Goal: Task Accomplishment & Management: Manage account settings

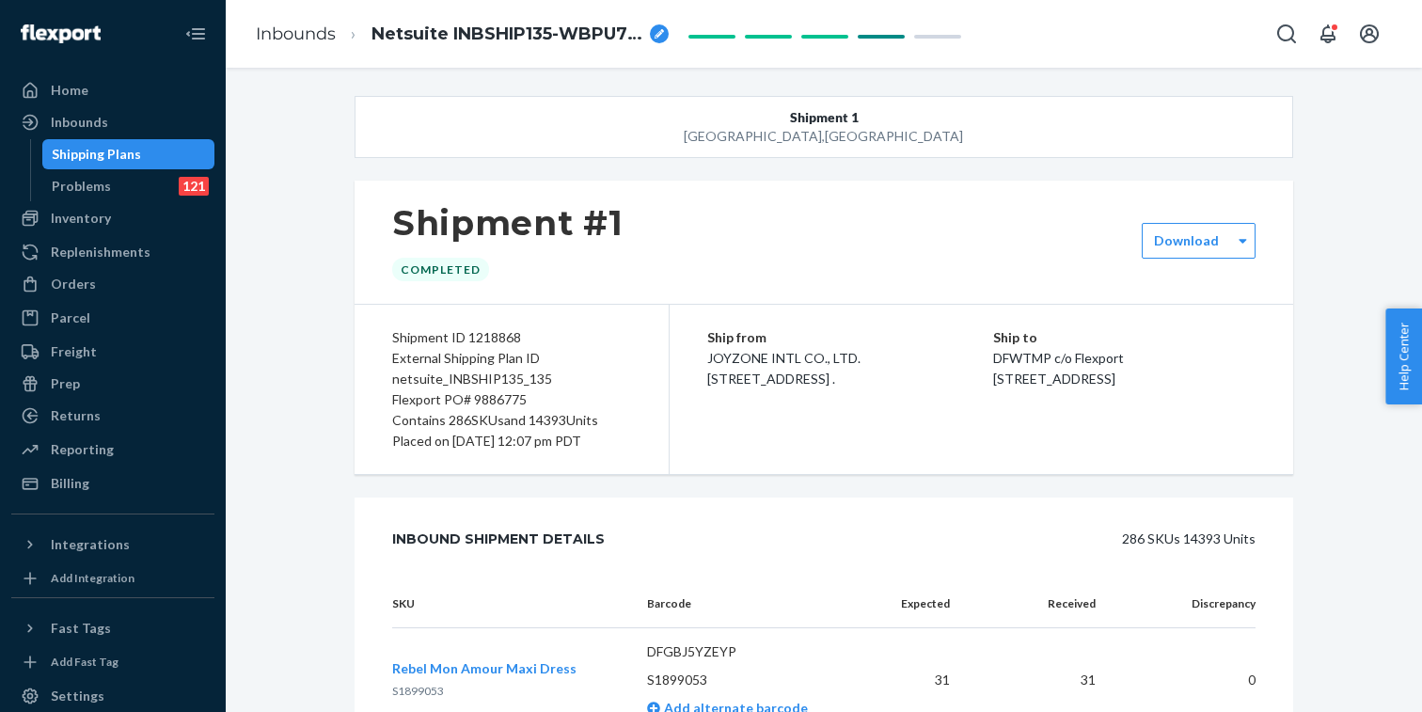
scroll to position [41, 0]
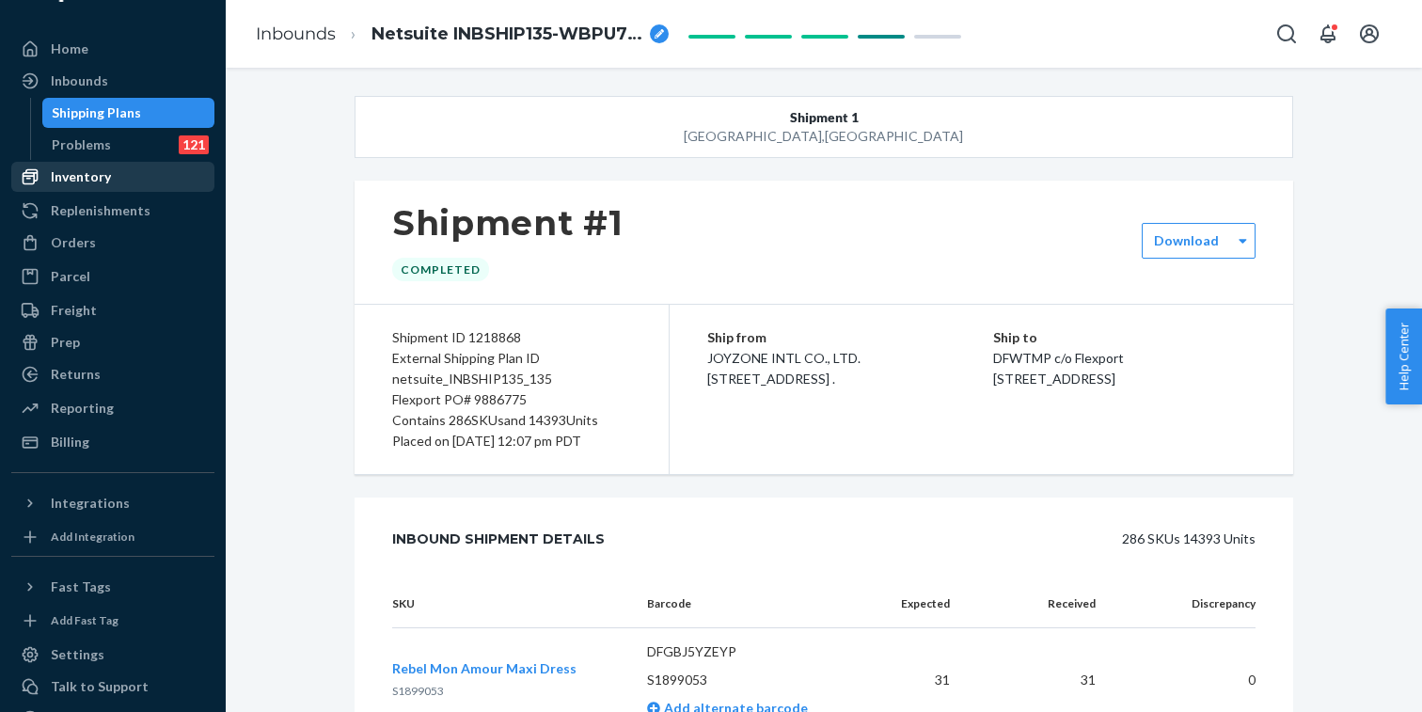
click at [100, 178] on div "Inventory" at bounding box center [81, 176] width 60 height 19
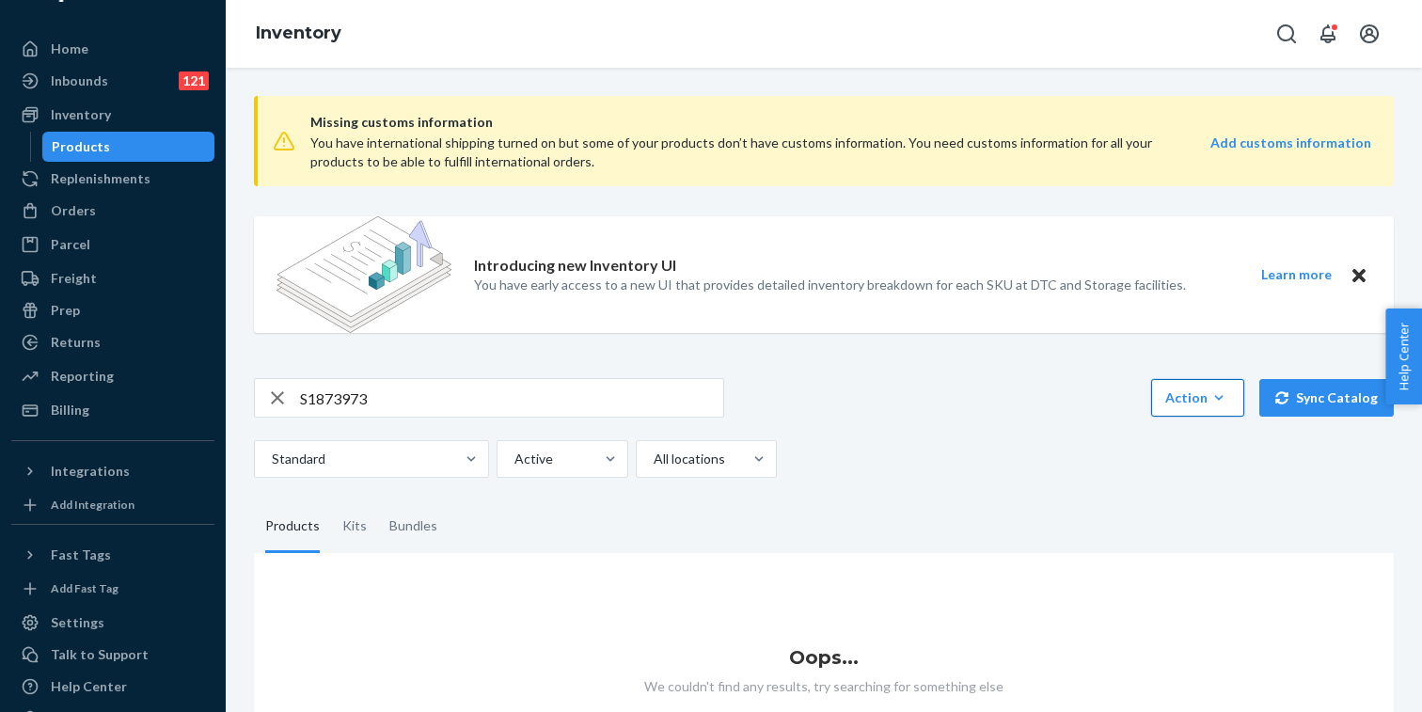
click at [1197, 397] on div "Action" at bounding box center [1197, 397] width 65 height 19
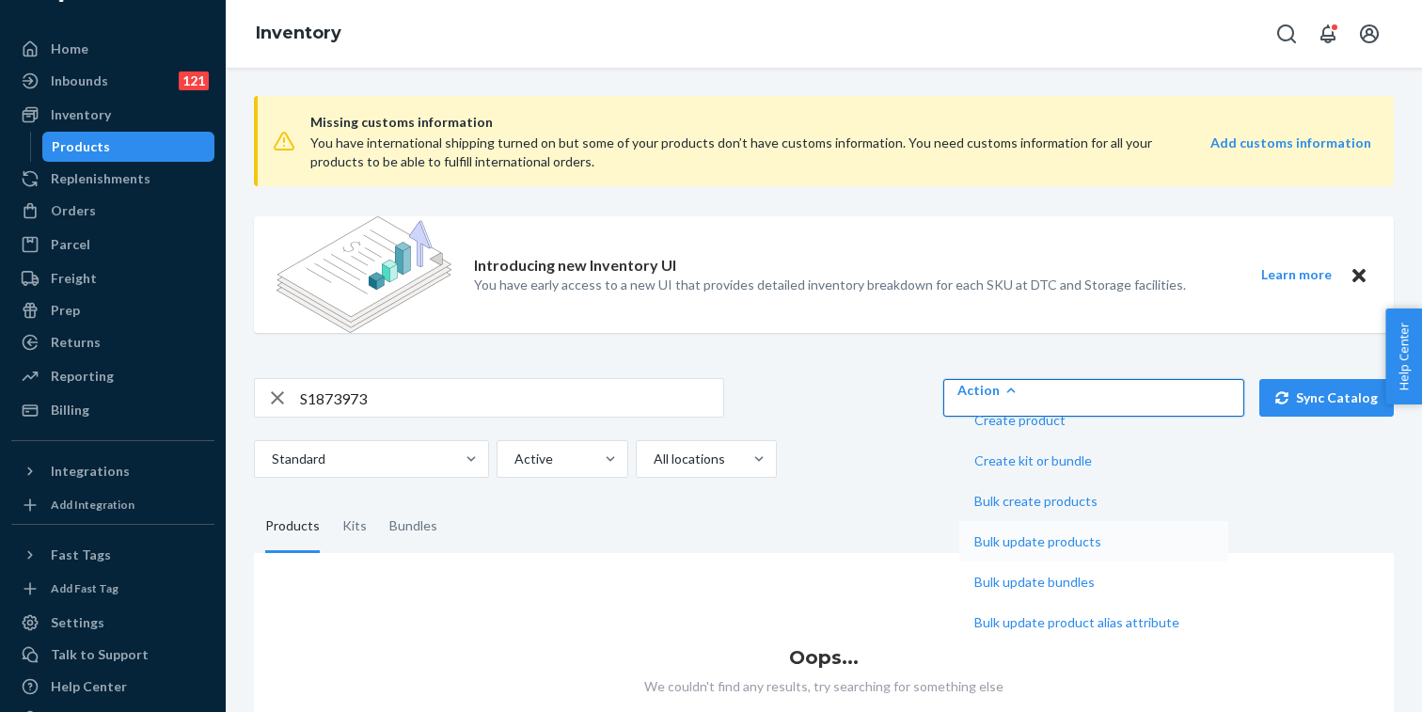
click at [1179, 548] on span "Bulk update products" at bounding box center [1076, 541] width 205 height 13
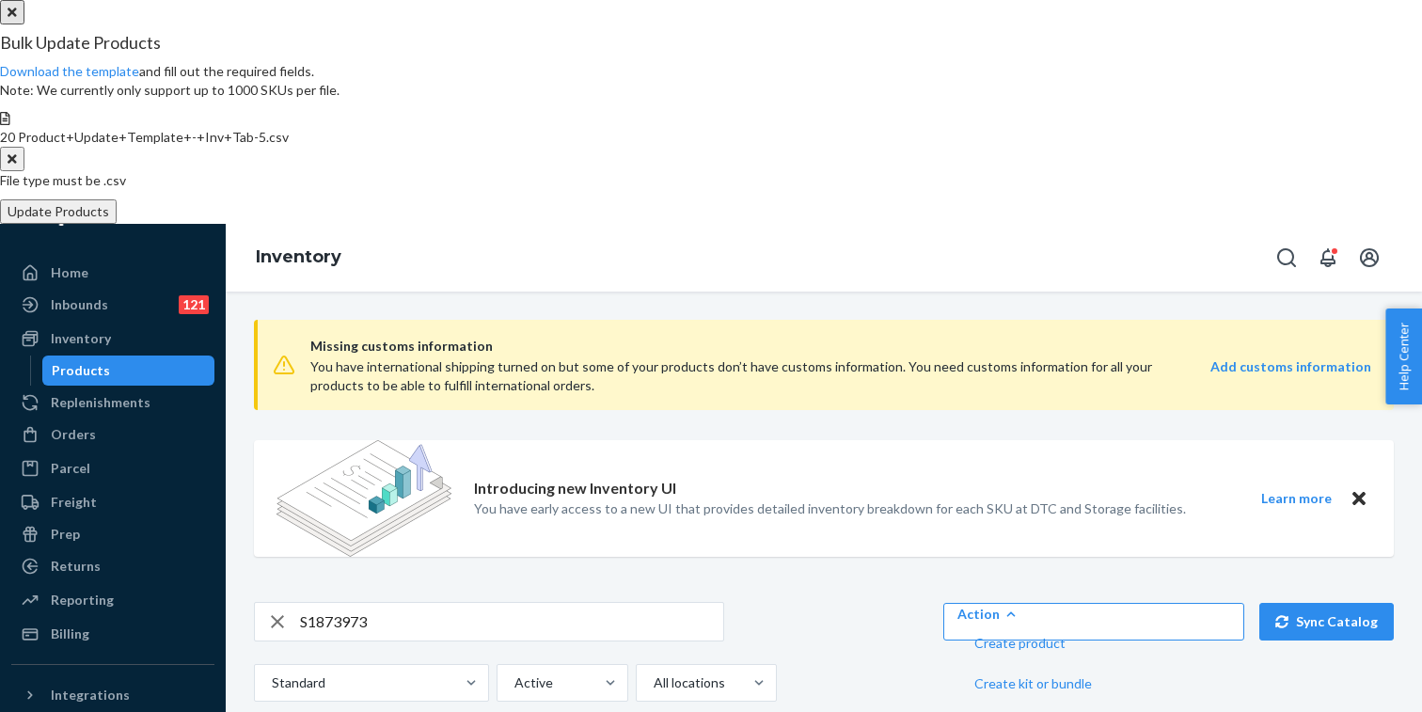
click at [117, 224] on button "Update Products" at bounding box center [58, 211] width 117 height 24
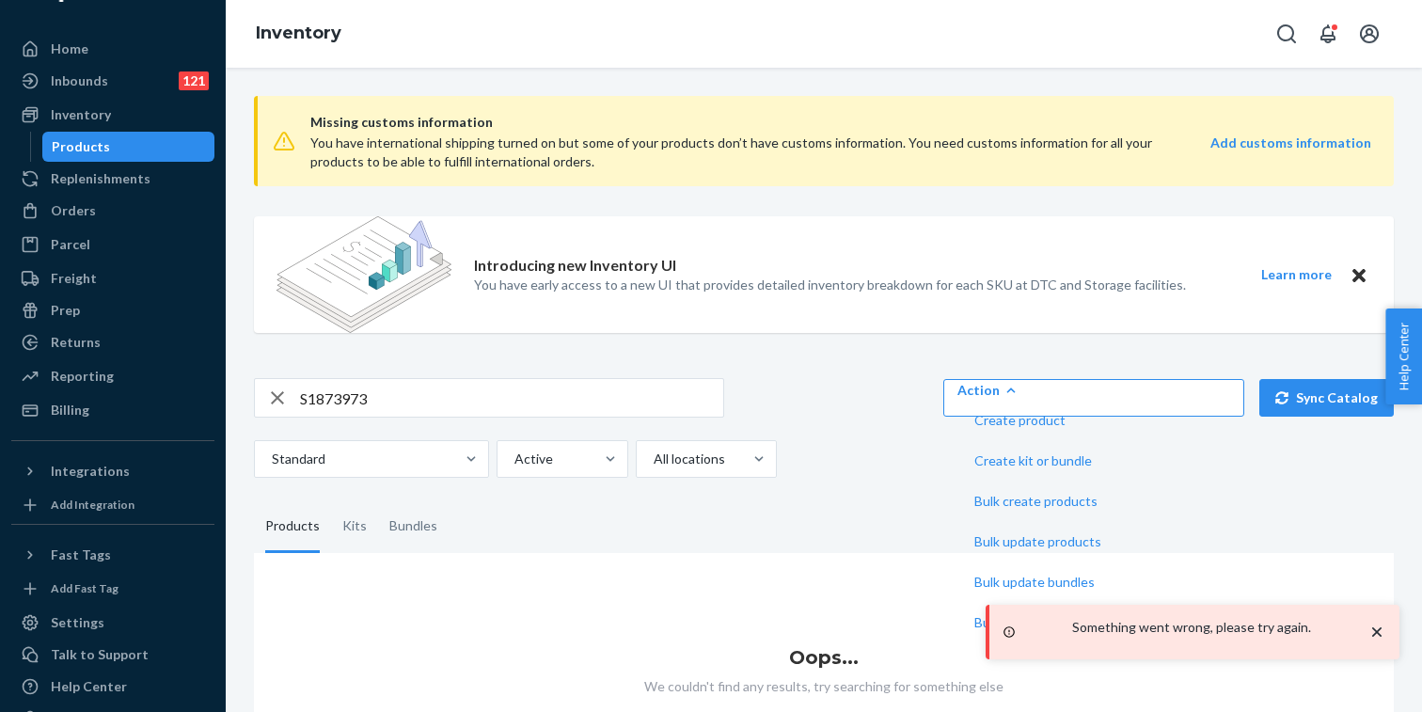
click at [907, 423] on div "S1873973 Action Create product Create kit or bundle Bulk create products Bulk u…" at bounding box center [823, 428] width 1139 height 100
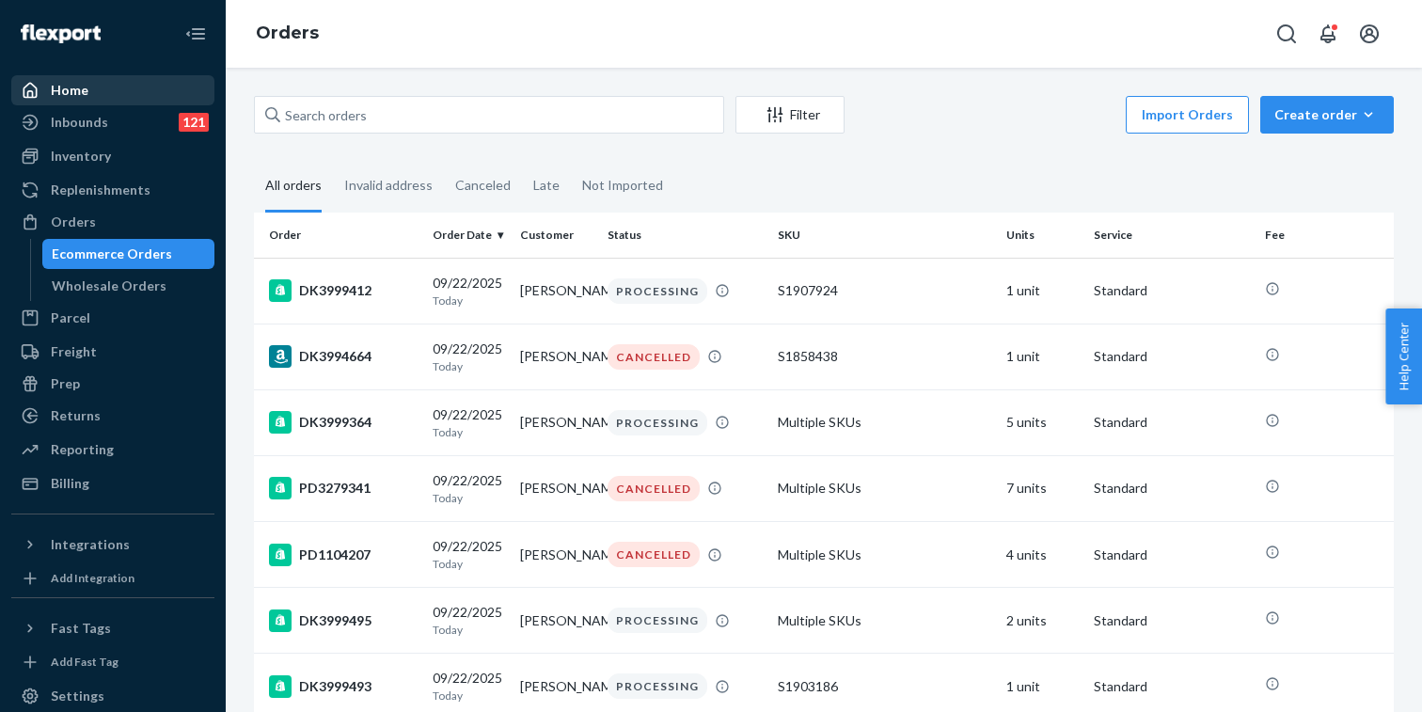
click at [115, 93] on div "Home" at bounding box center [112, 90] width 199 height 26
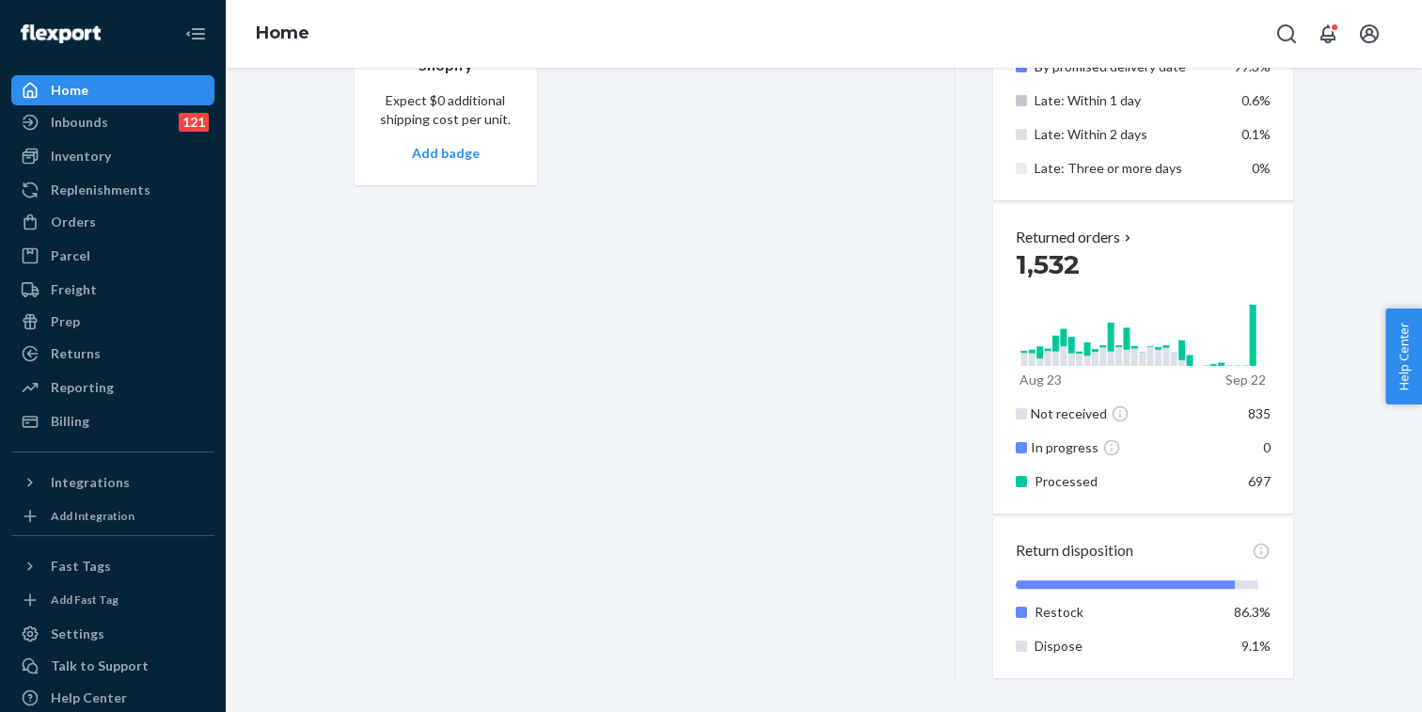
click at [129, 82] on div "Home" at bounding box center [112, 90] width 199 height 26
click at [82, 322] on div "Prep" at bounding box center [112, 321] width 199 height 26
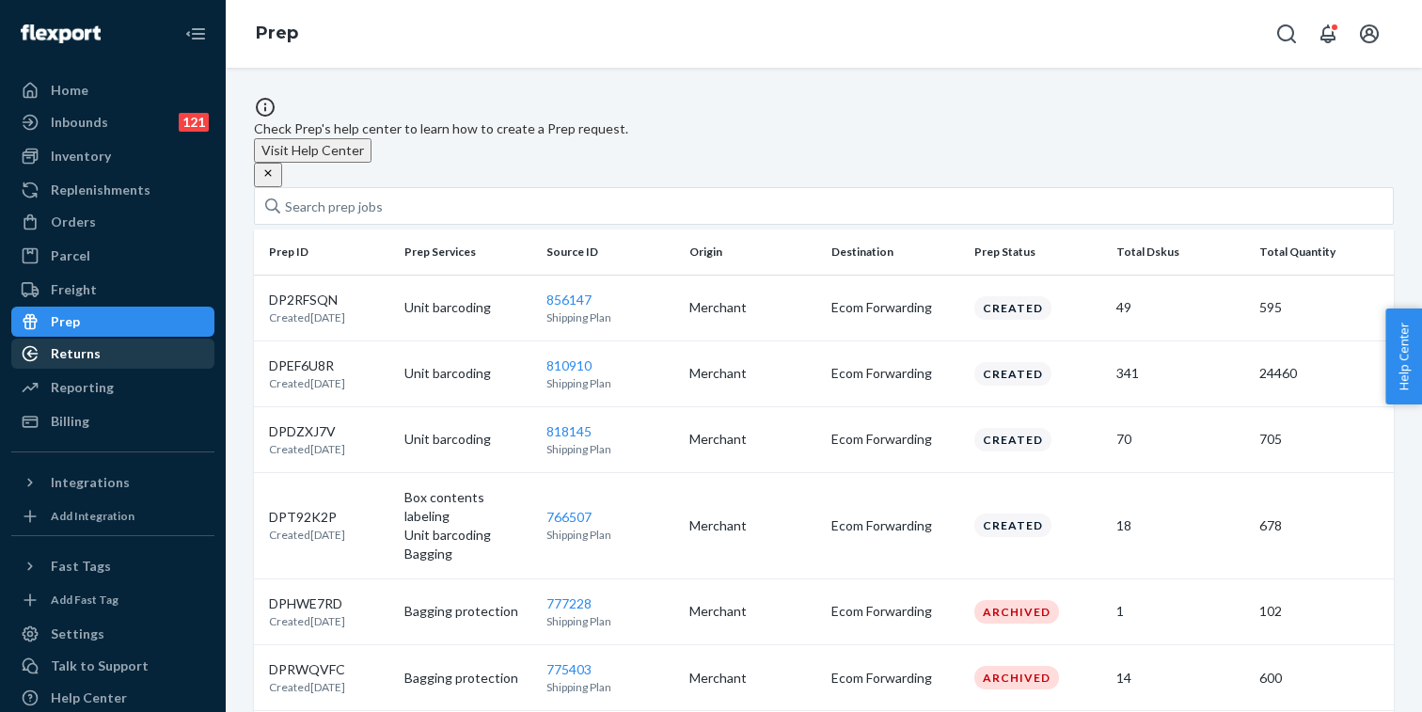
click at [86, 354] on div "Returns" at bounding box center [76, 353] width 50 height 19
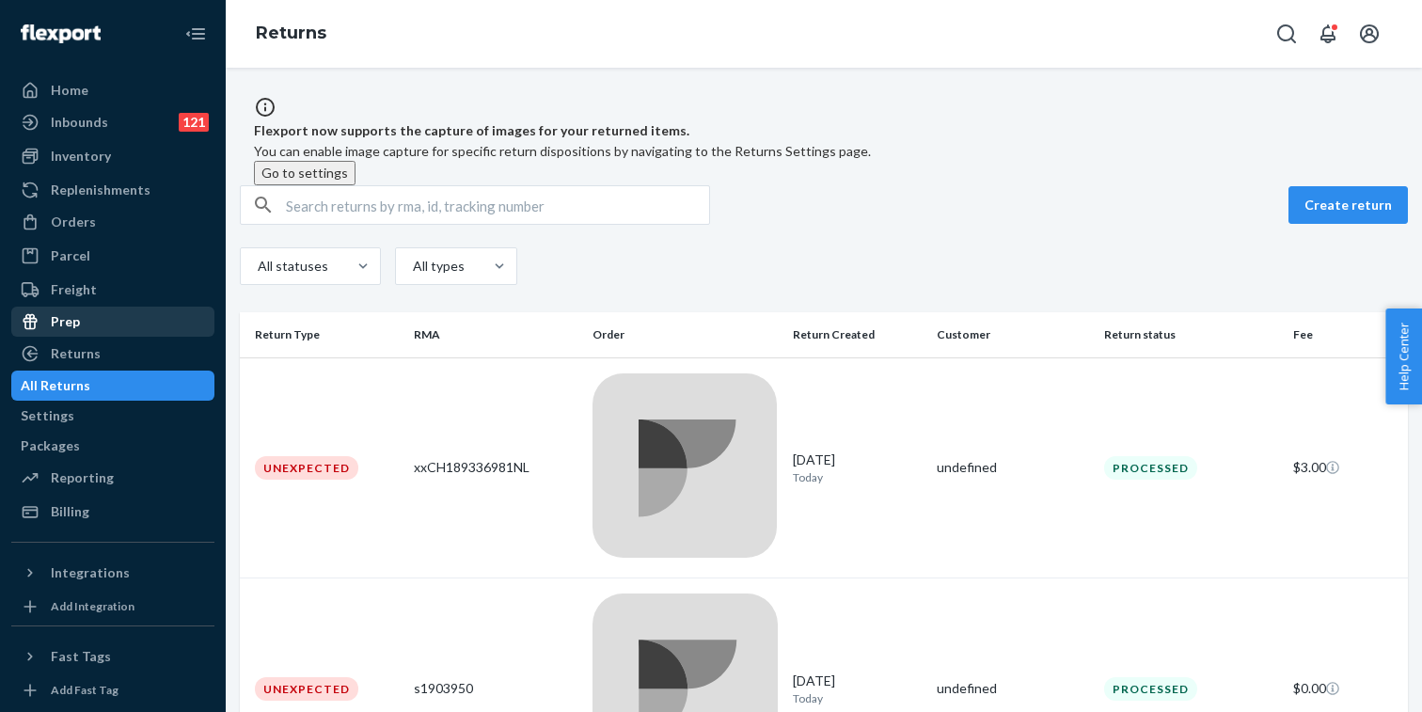
click at [84, 325] on div "Prep" at bounding box center [112, 321] width 199 height 26
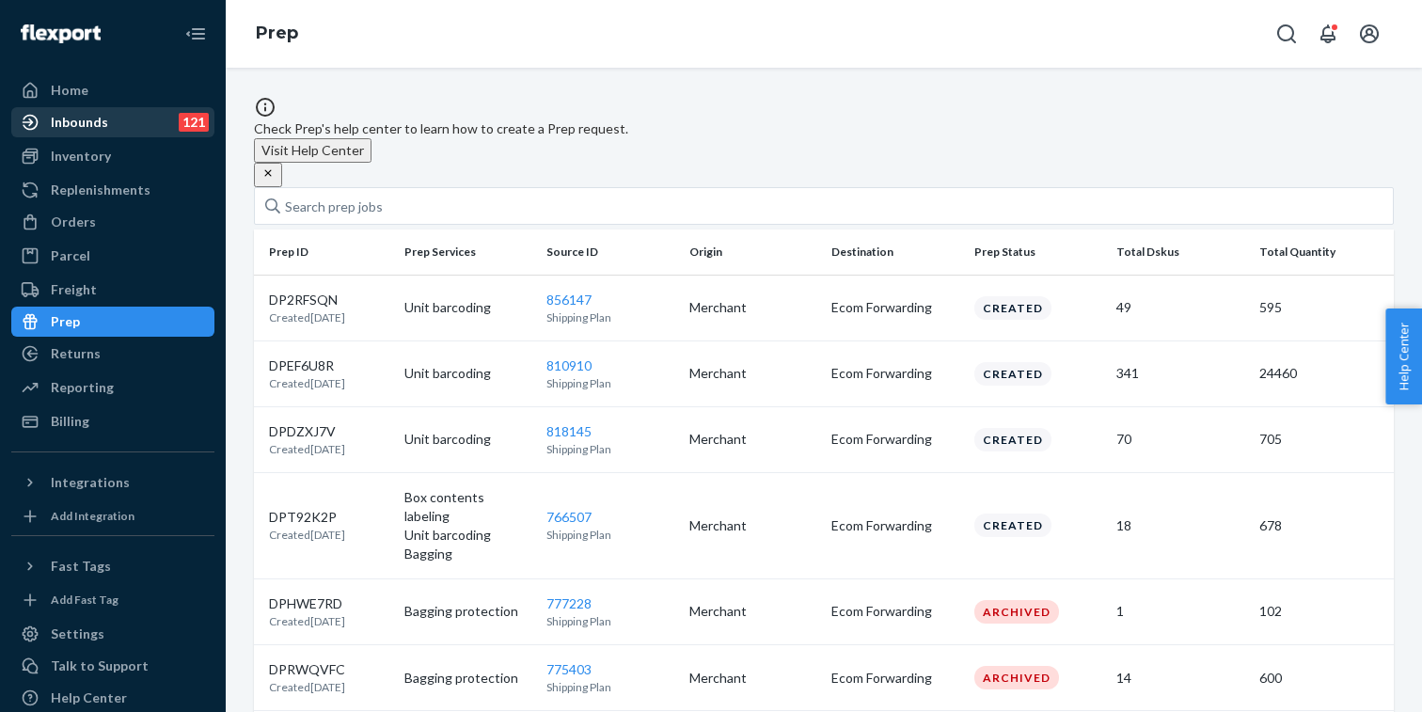
click at [90, 115] on div "Inbounds" at bounding box center [79, 122] width 57 height 19
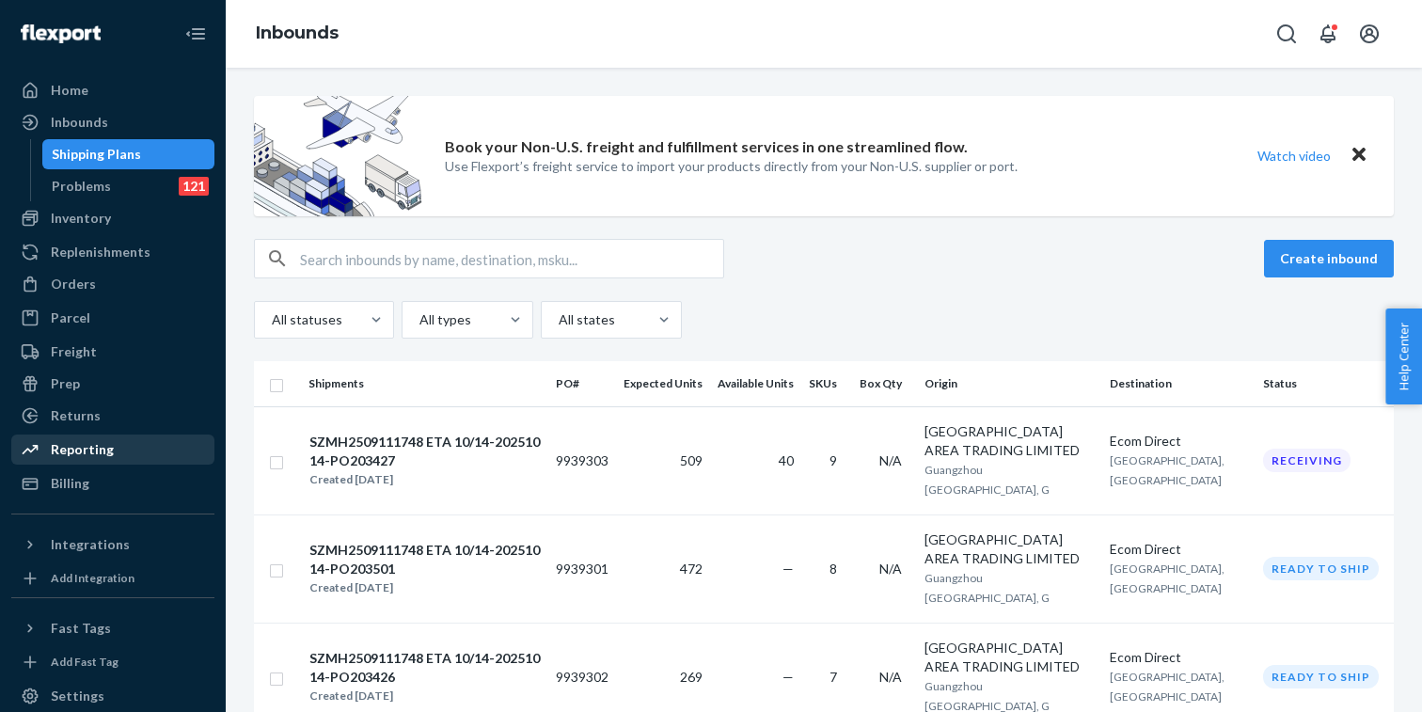
click at [84, 450] on div "Reporting" at bounding box center [82, 449] width 63 height 19
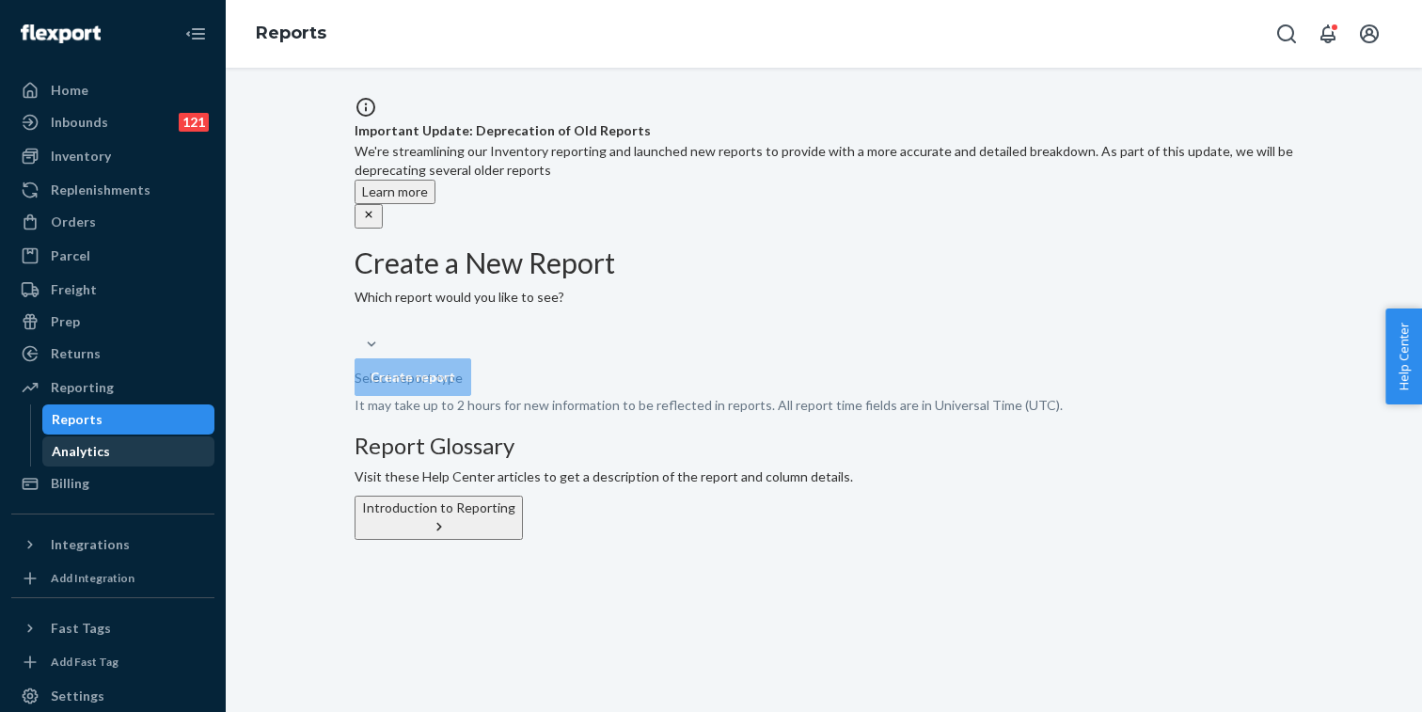
click at [86, 457] on div "Analytics" at bounding box center [81, 451] width 58 height 19
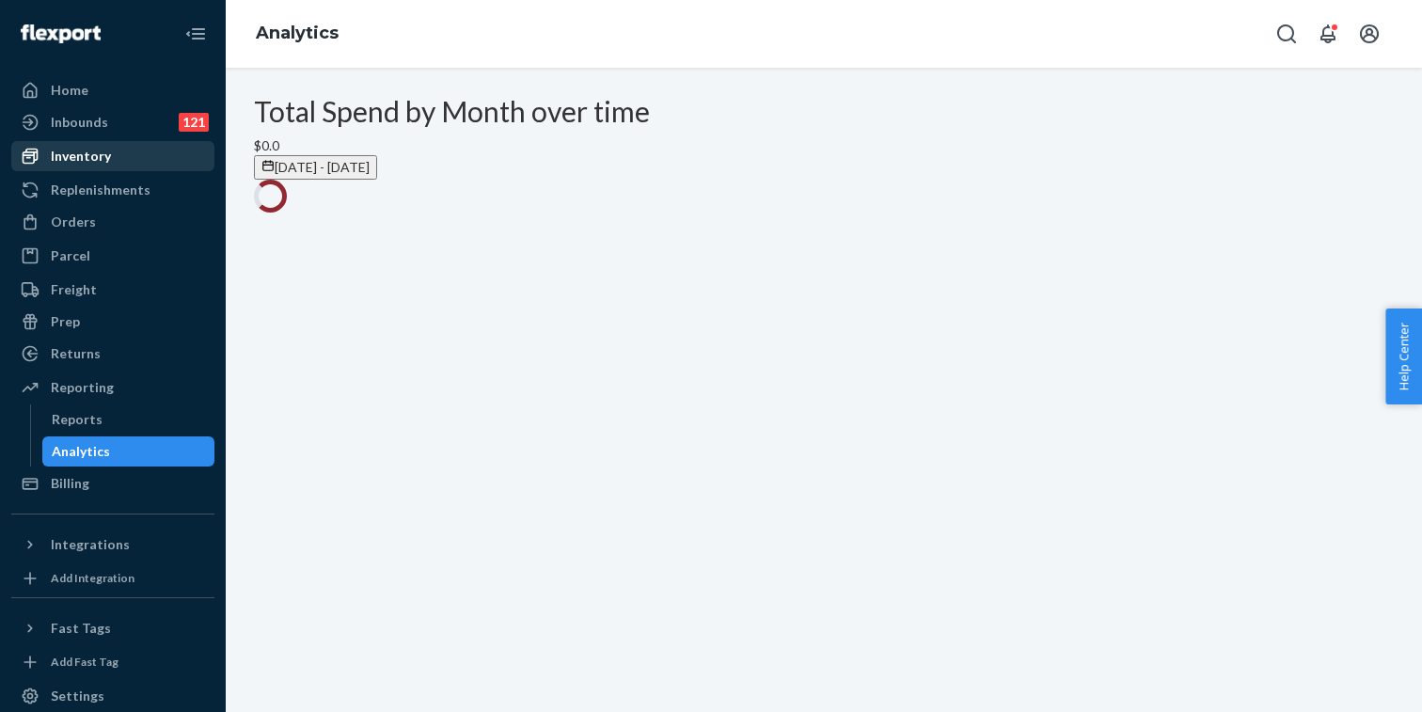
click at [104, 153] on div "Inventory" at bounding box center [81, 156] width 60 height 19
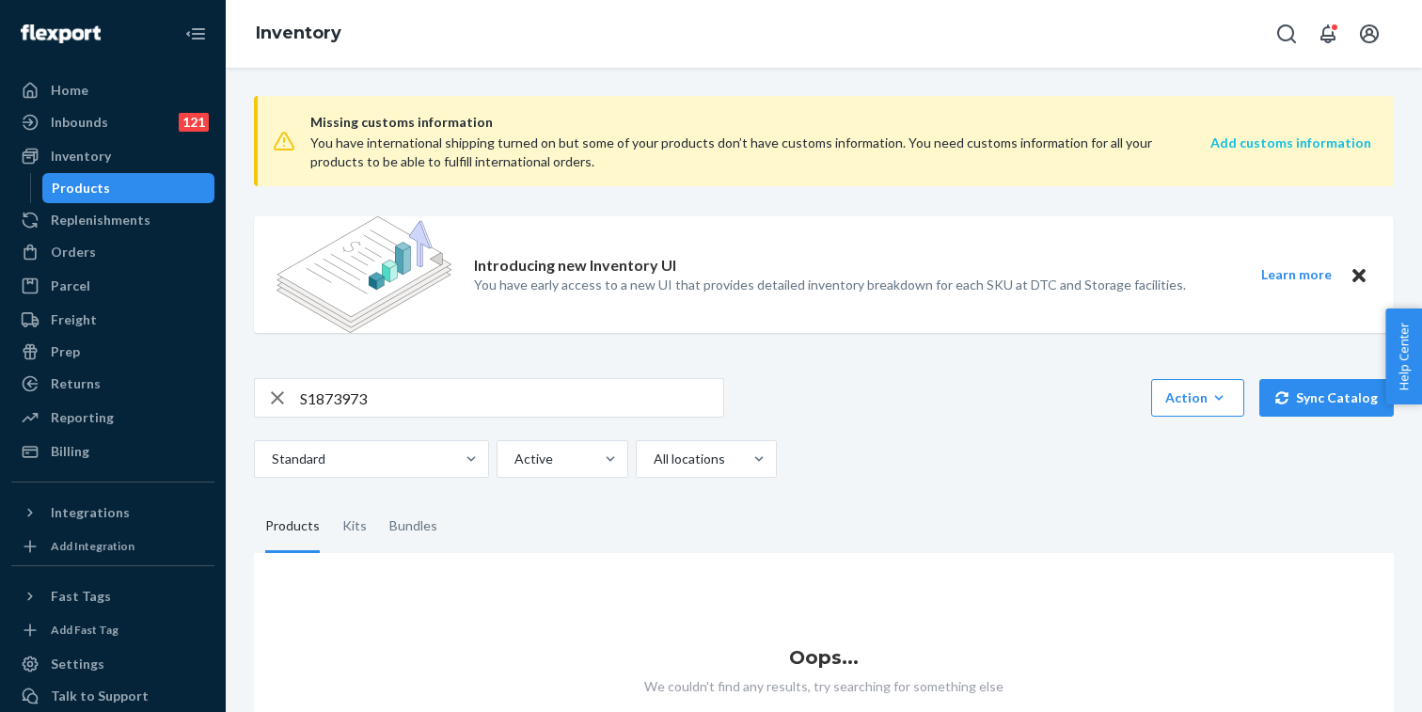
click at [1285, 144] on strong "Add customs information" at bounding box center [1290, 142] width 161 height 16
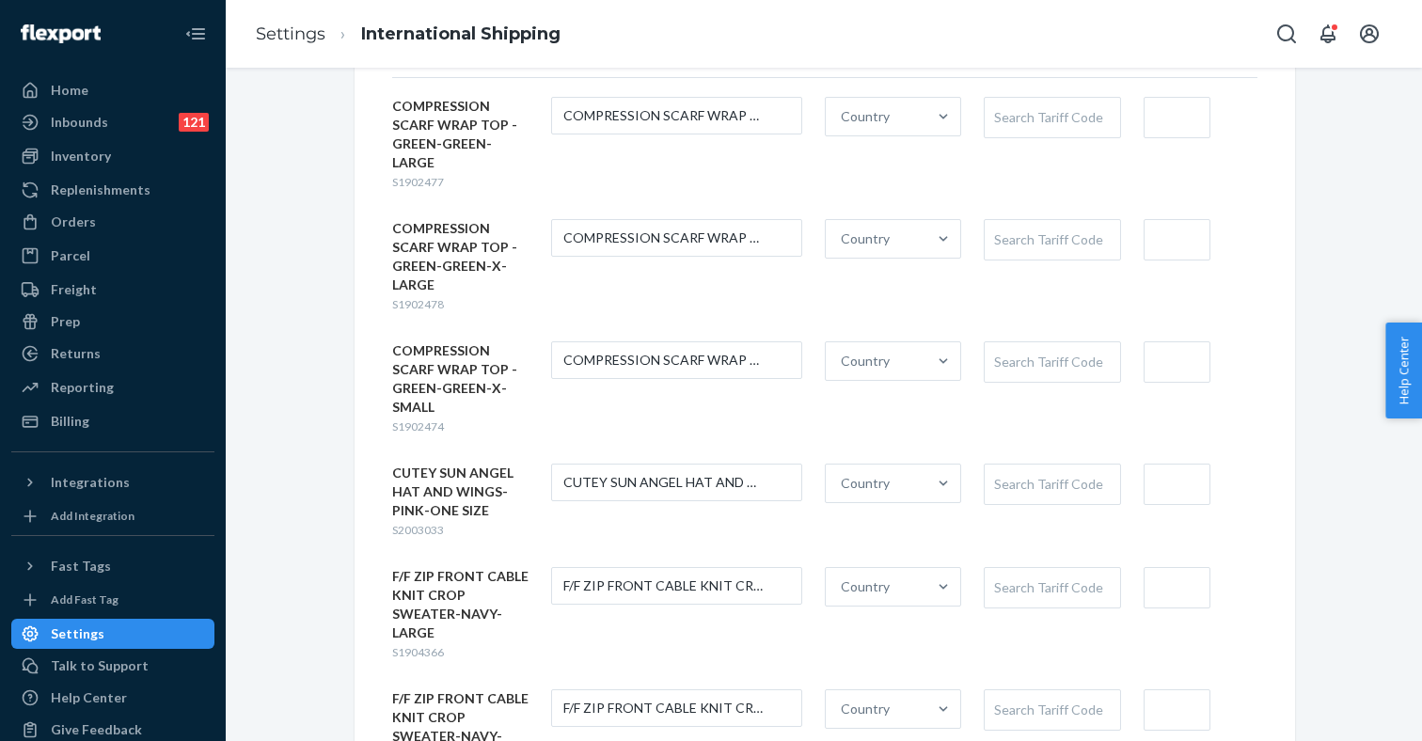
scroll to position [102, 0]
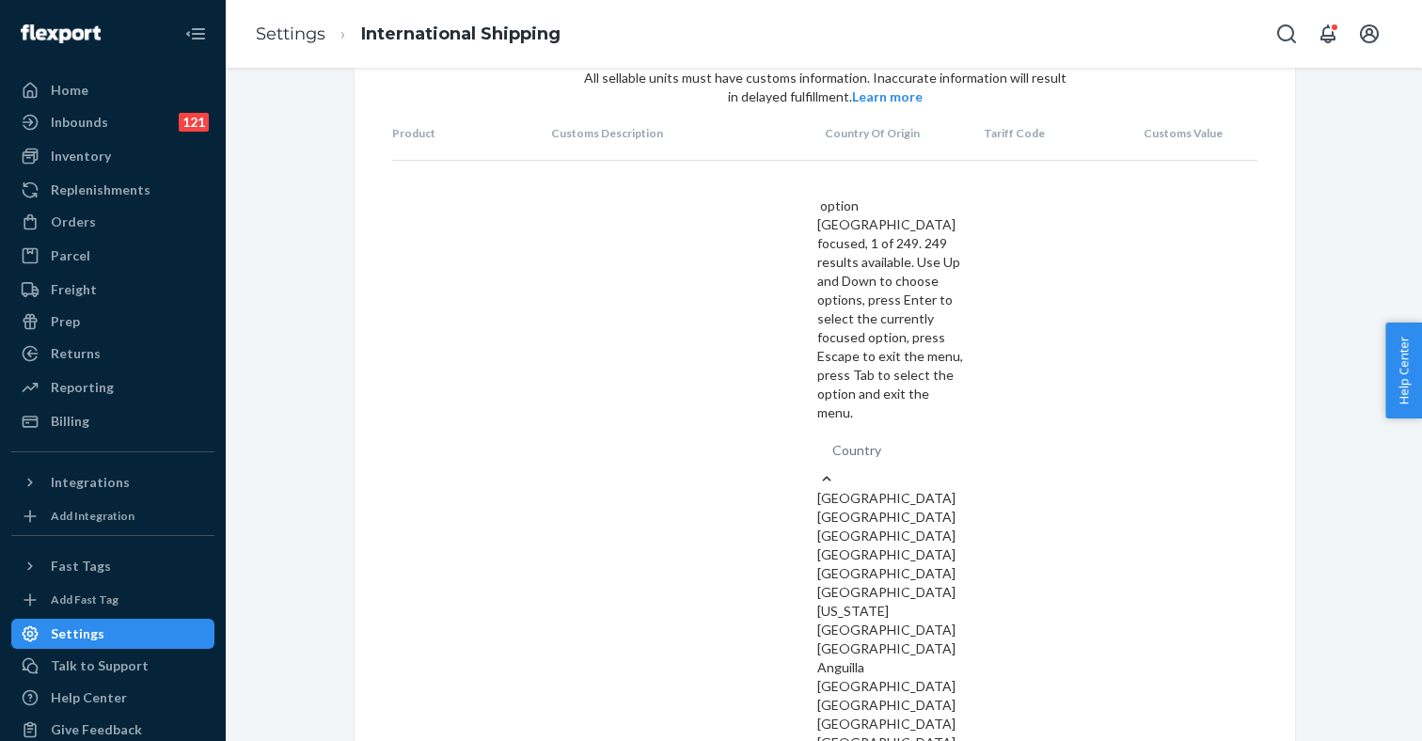
click at [905, 432] on div "Country" at bounding box center [891, 451] width 149 height 38
click at [834, 441] on input "option United States focused, 1 of 249. 249 results available. Use Up and Down …" at bounding box center [833, 450] width 2 height 19
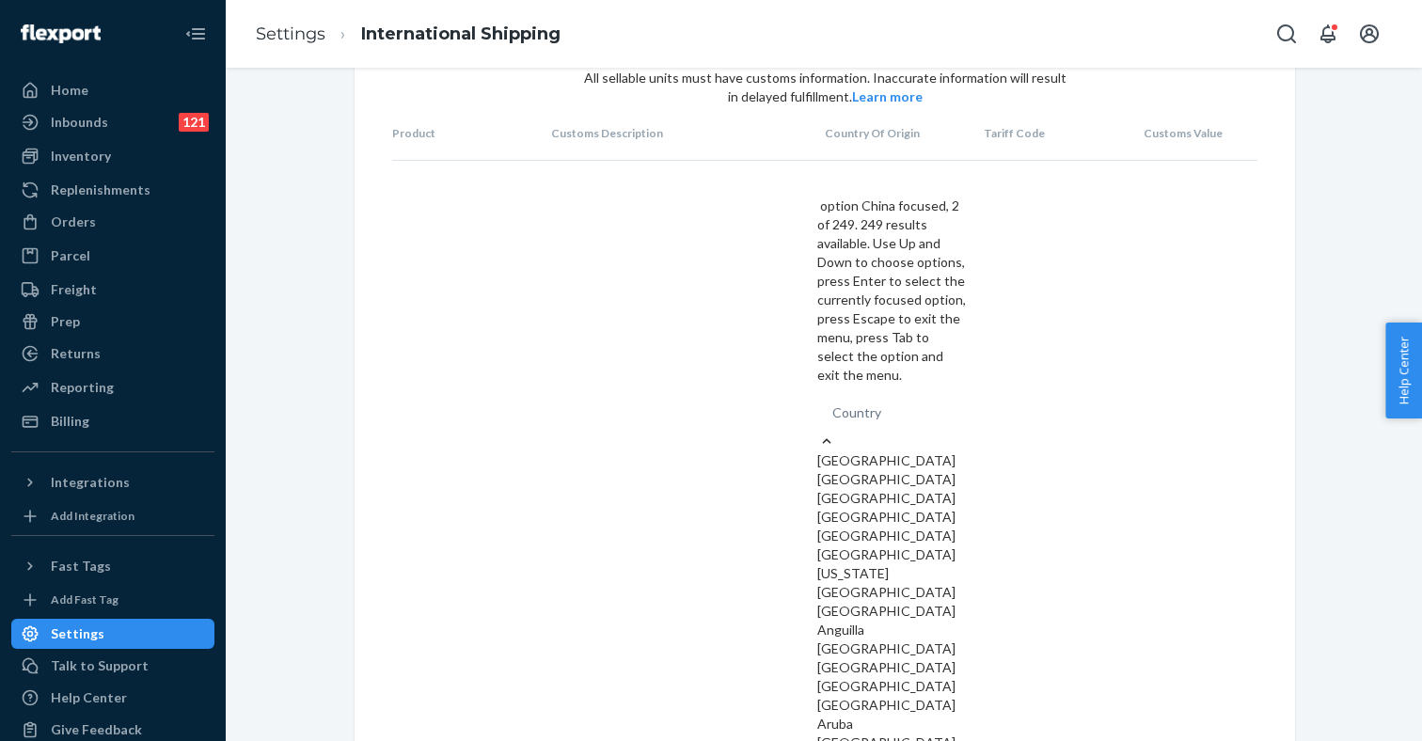
click at [867, 470] on div "China" at bounding box center [891, 479] width 149 height 19
click at [834, 403] on input "option China focused, 2 of 249. 249 results available. Use Up and Down to choos…" at bounding box center [833, 412] width 2 height 19
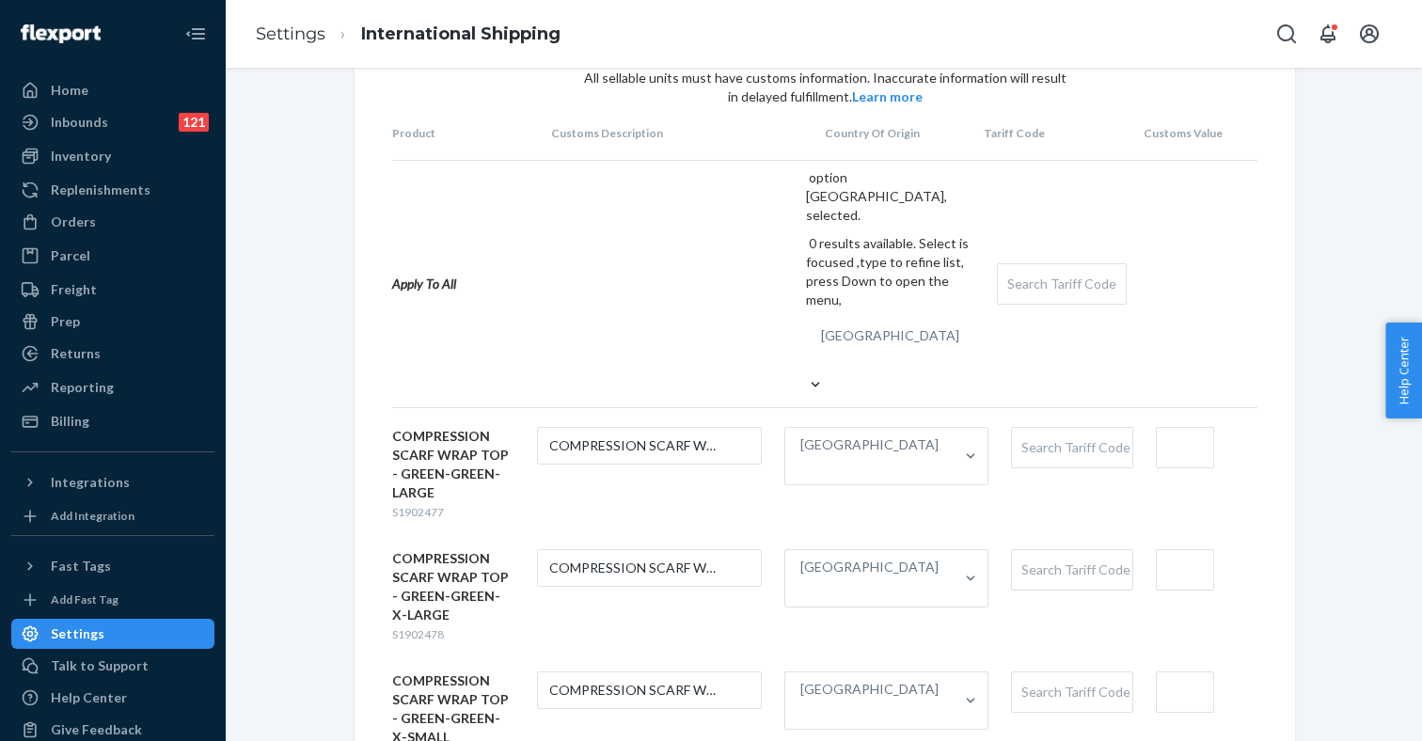
click at [1032, 264] on div "Search Tariff Code" at bounding box center [1062, 283] width 128 height 39
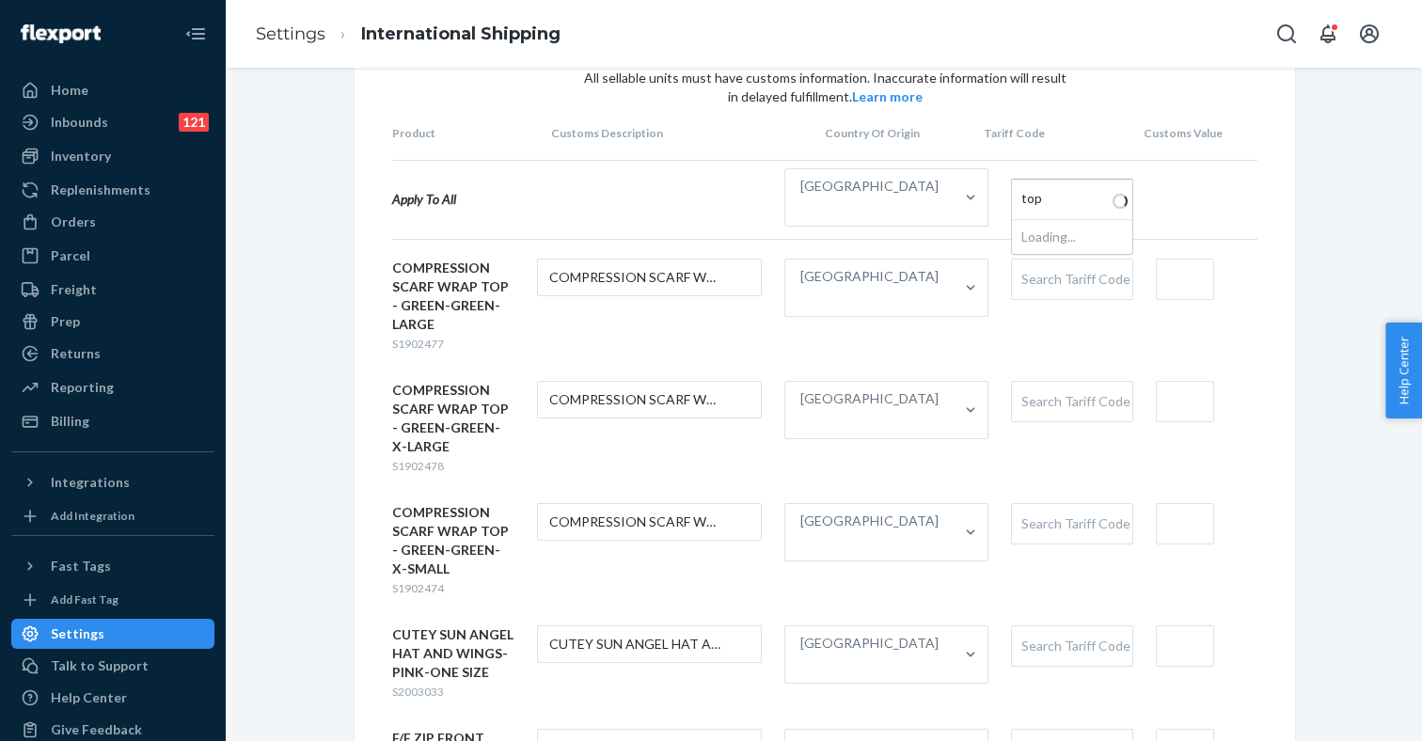
type input "tops"
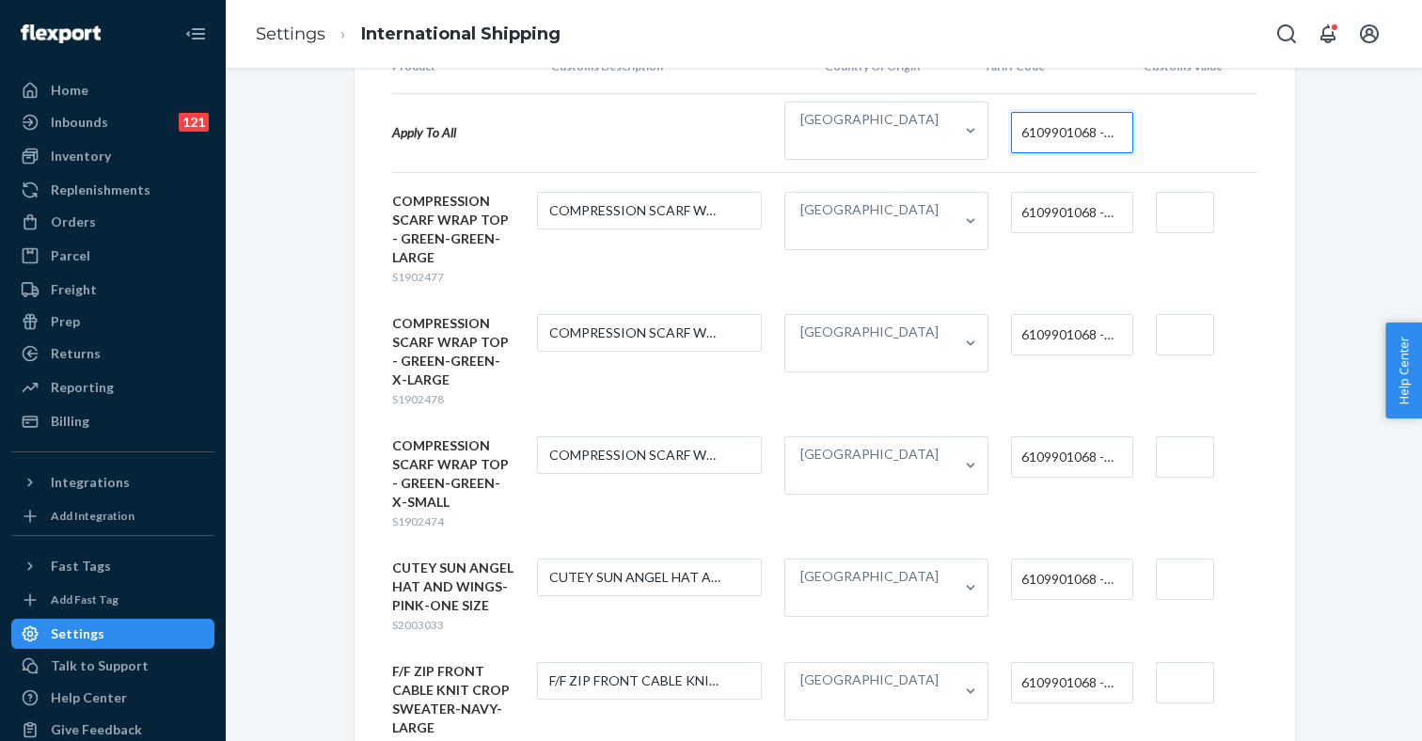
click at [1170, 200] on input "text" at bounding box center [1184, 212] width 59 height 41
type input "$11"
click at [1167, 317] on input "text" at bounding box center [1184, 334] width 59 height 41
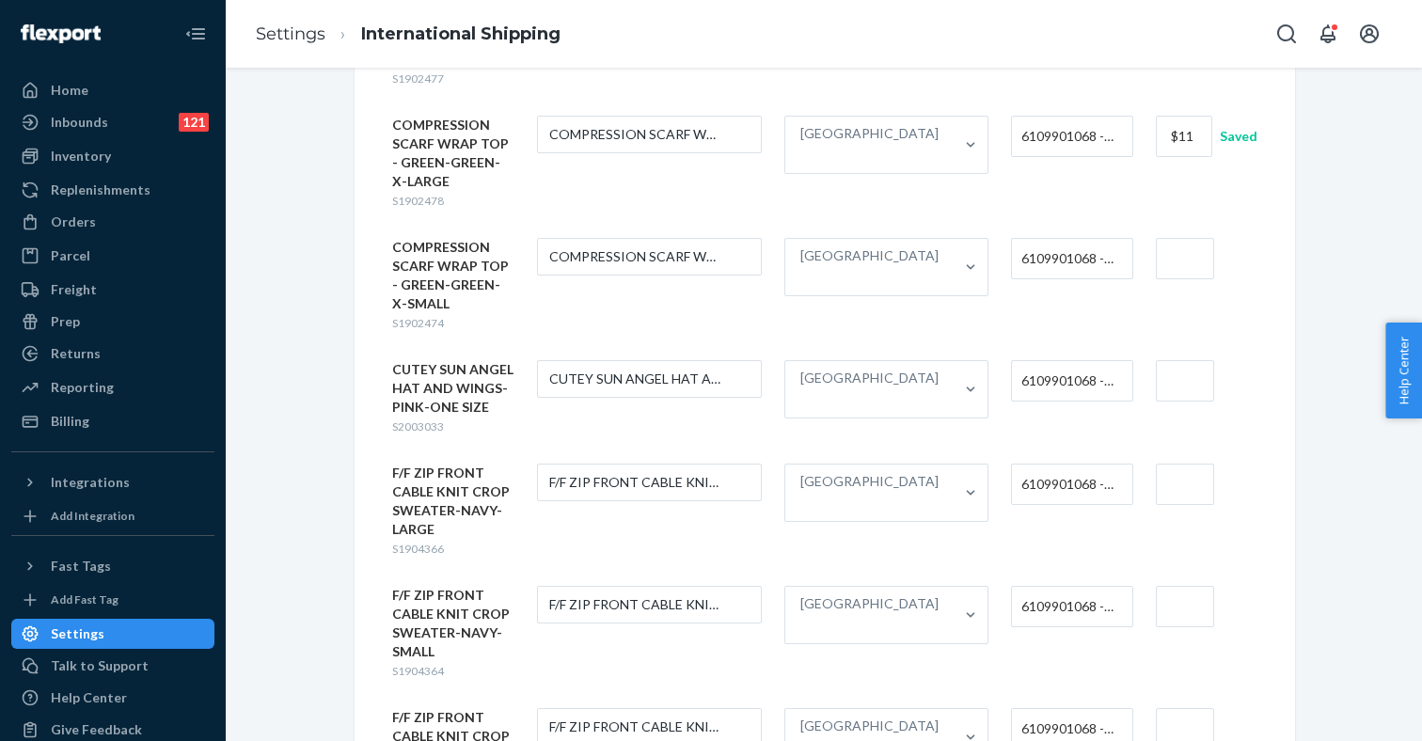
scroll to position [370, 0]
type input "$11"
click at [1155, 235] on input "text" at bounding box center [1184, 255] width 59 height 41
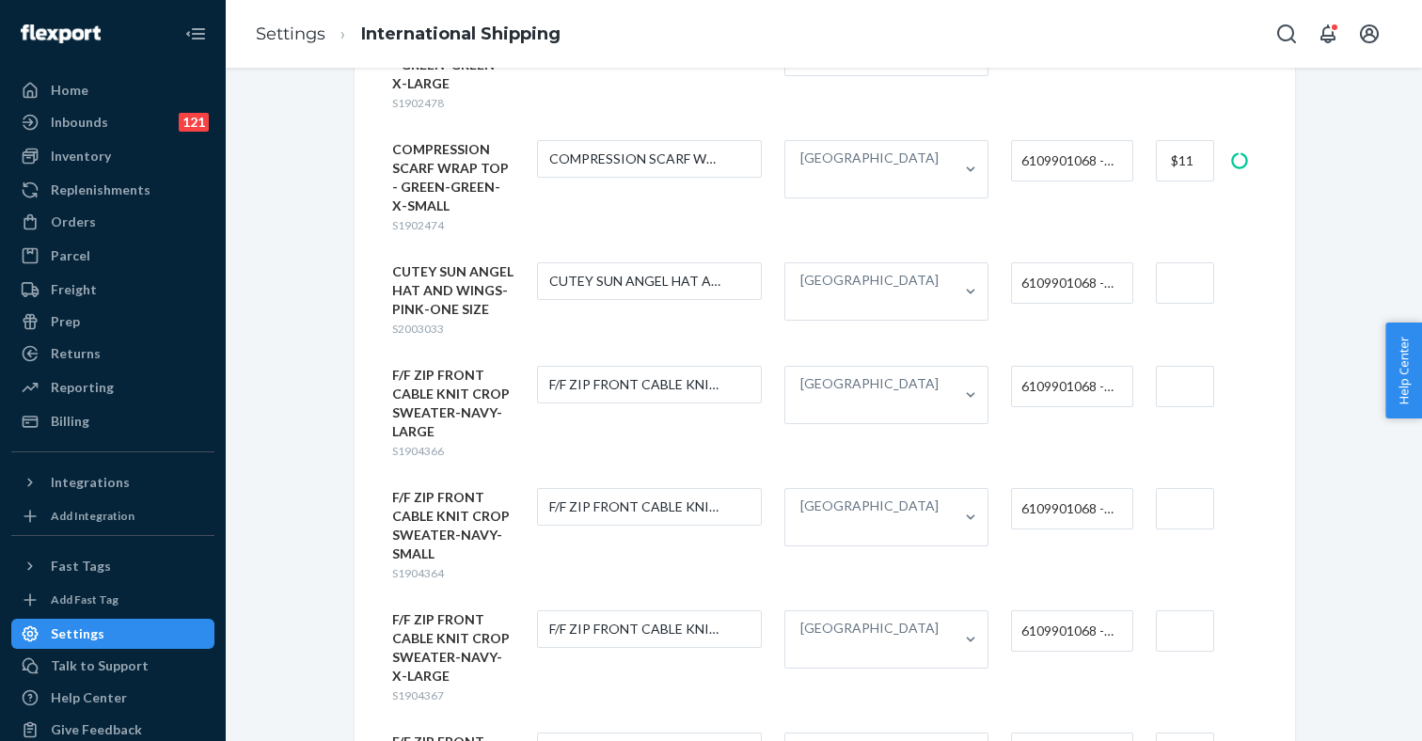
scroll to position [488, 0]
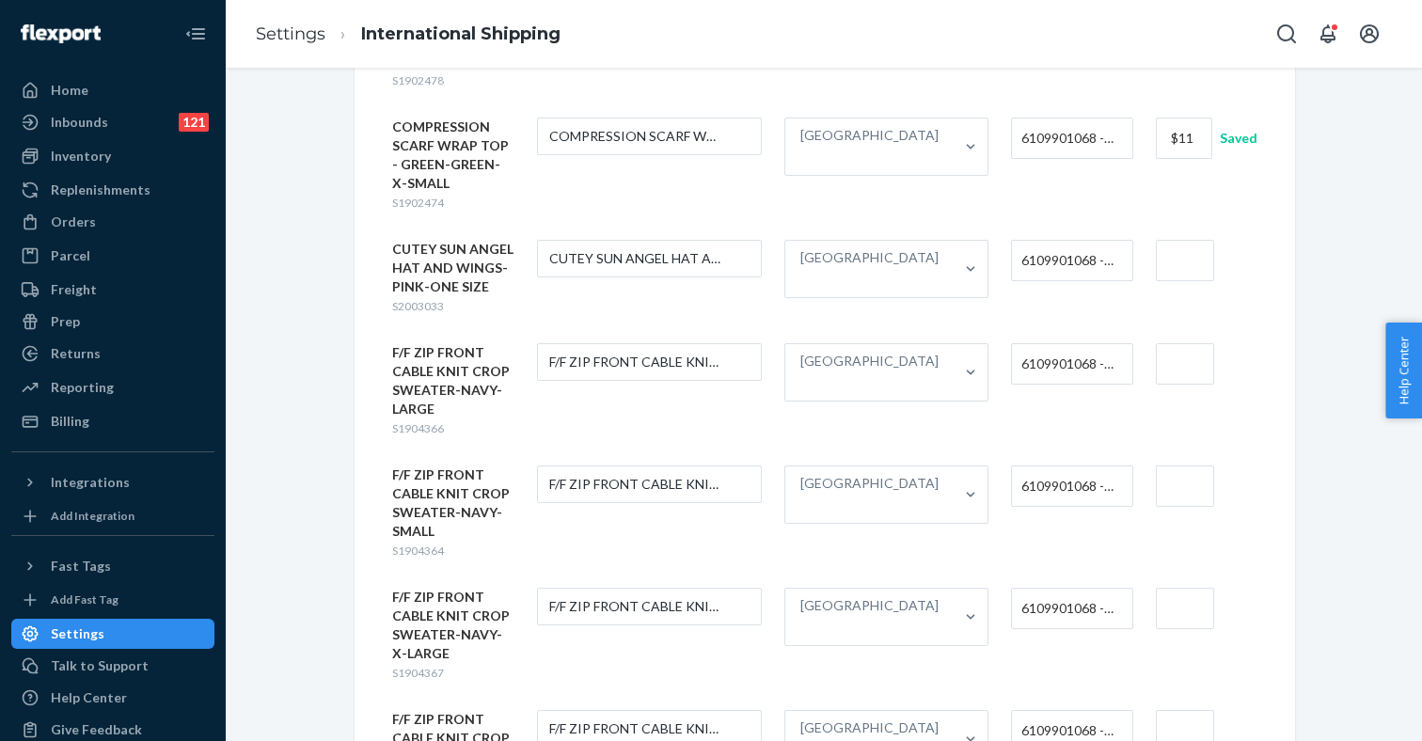
type input "$11"
click at [1021, 244] on span "6109901068 - WOMEN'S OR GIRLS' TANK TOPS OR SINGLETS OF MANMADE FIBER, KNITTED …" at bounding box center [1067, 260] width 92 height 32
type input "hats"
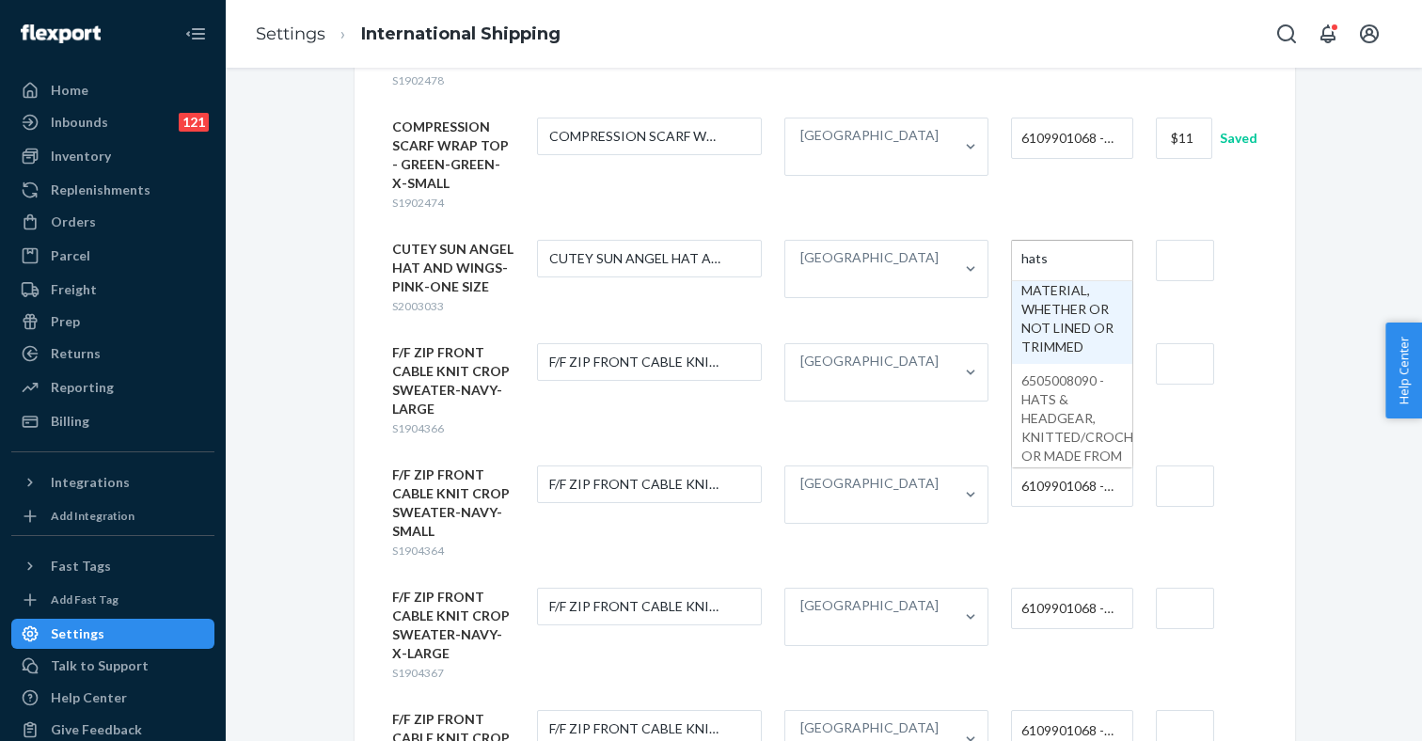
scroll to position [209, 0]
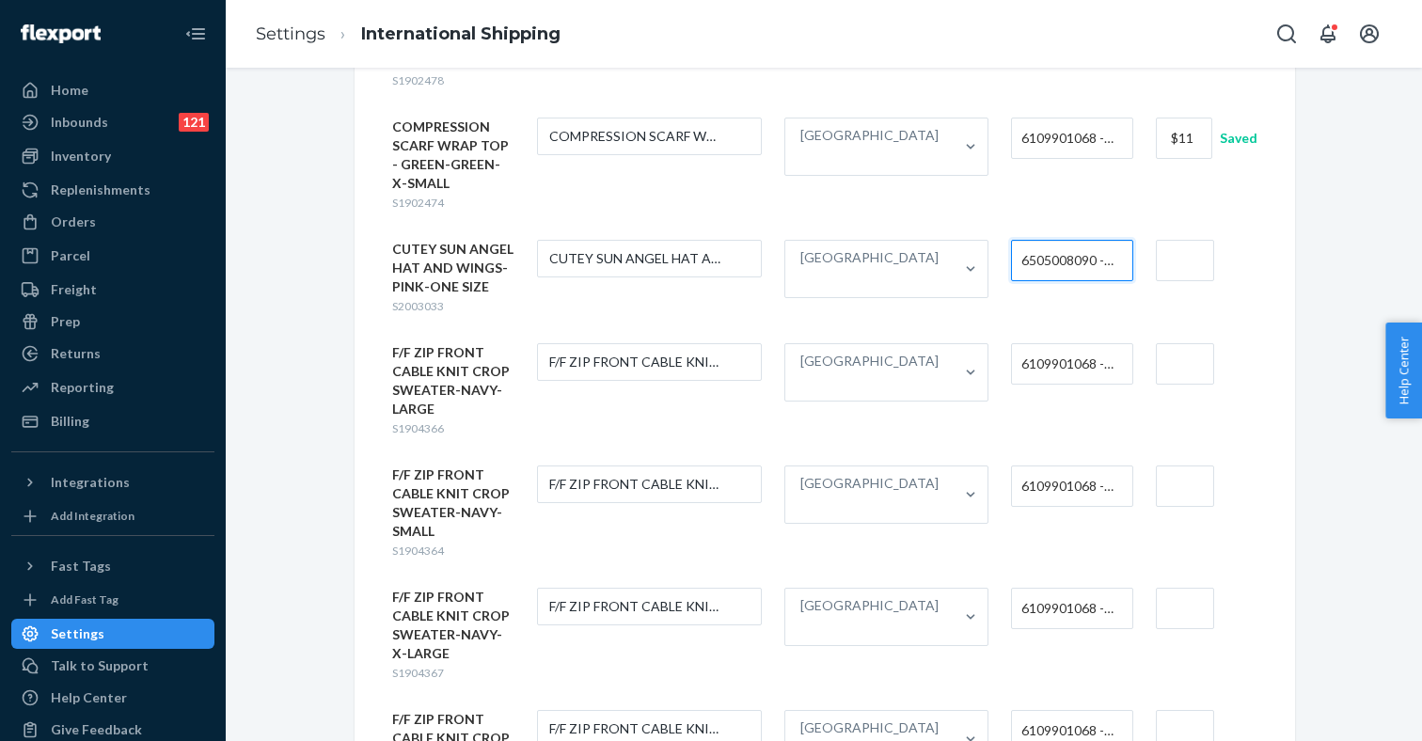
click at [1182, 240] on input "text" at bounding box center [1184, 260] width 59 height 41
type input "$5"
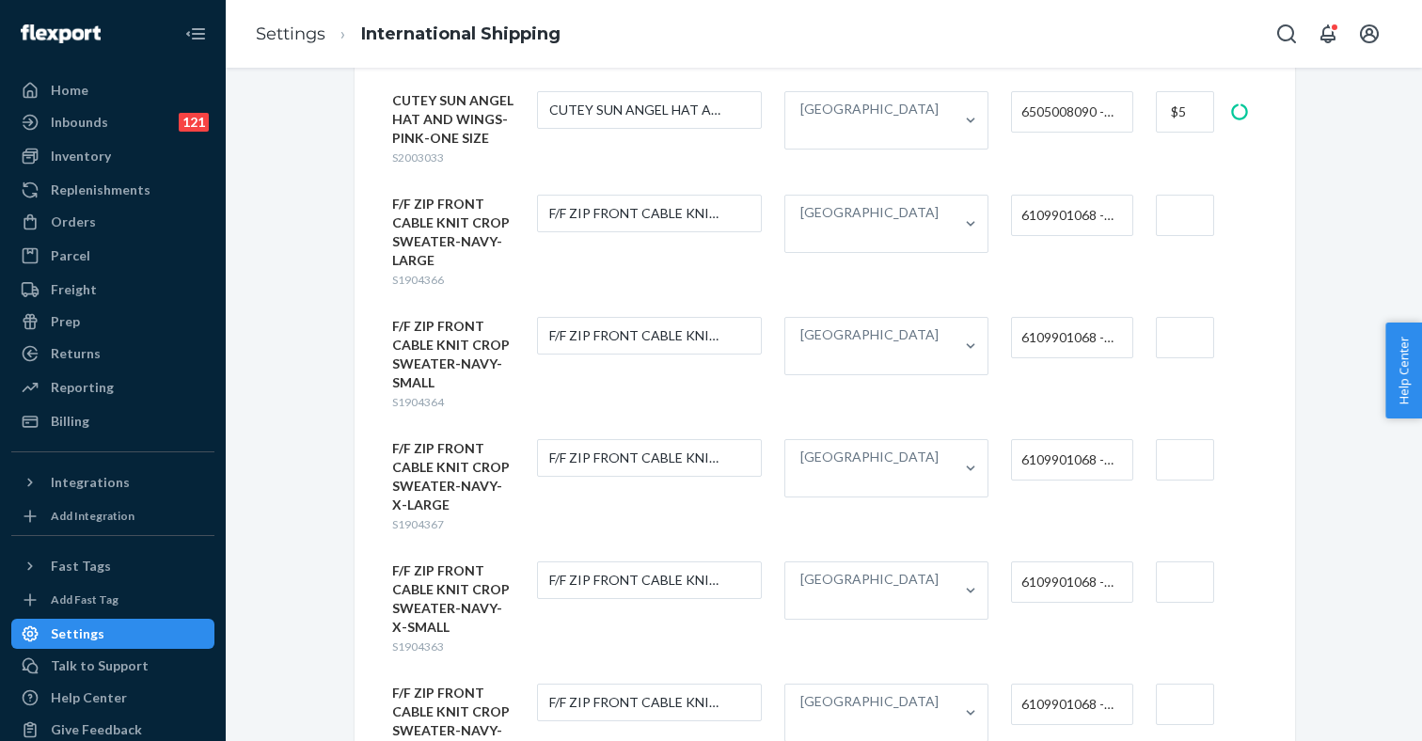
scroll to position [650, 0]
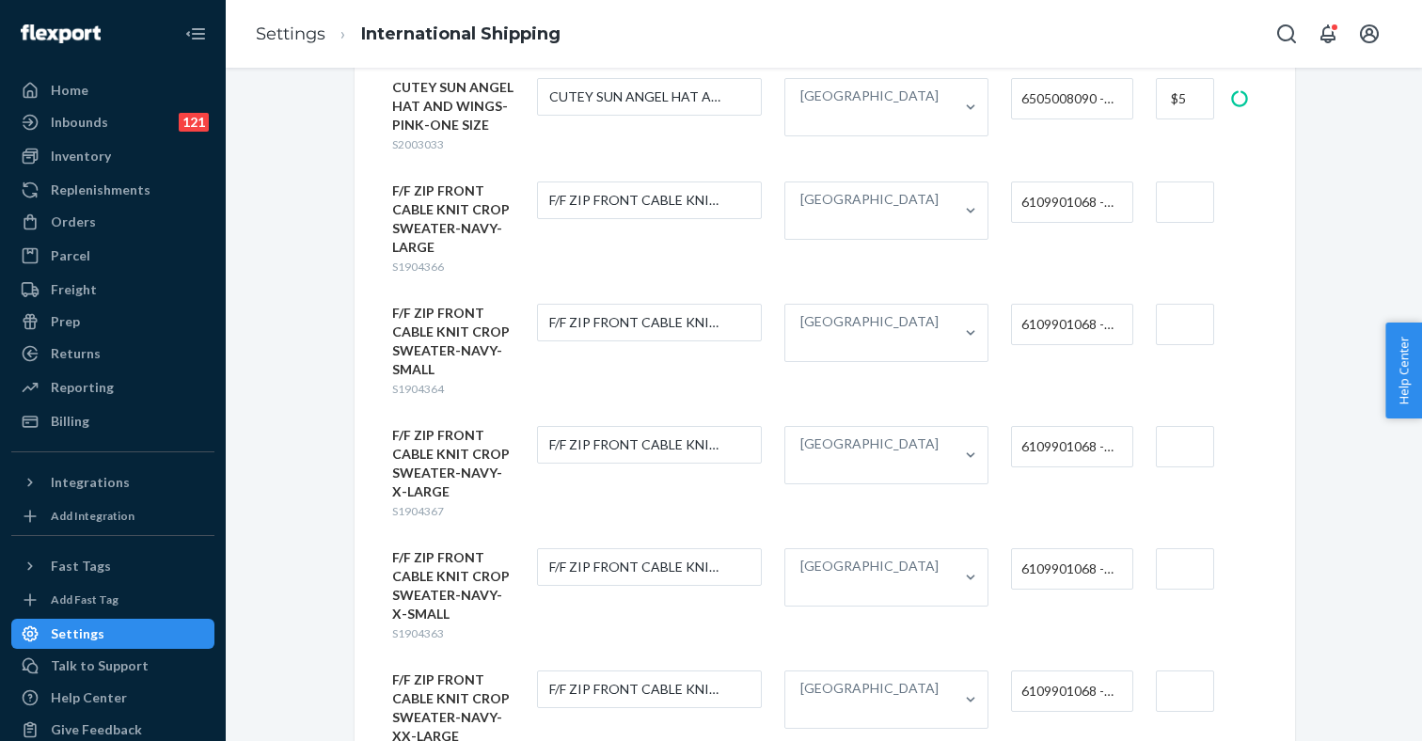
click at [413, 259] on span "S1904366" at bounding box center [418, 266] width 52 height 14
copy span "S1904366"
click at [1034, 186] on span "6109901068 - WOMEN'S OR GIRLS' TANK TOPS OR SINGLETS OF MANMADE FIBER, KNITTED …" at bounding box center [1067, 202] width 92 height 32
type input "sweater"
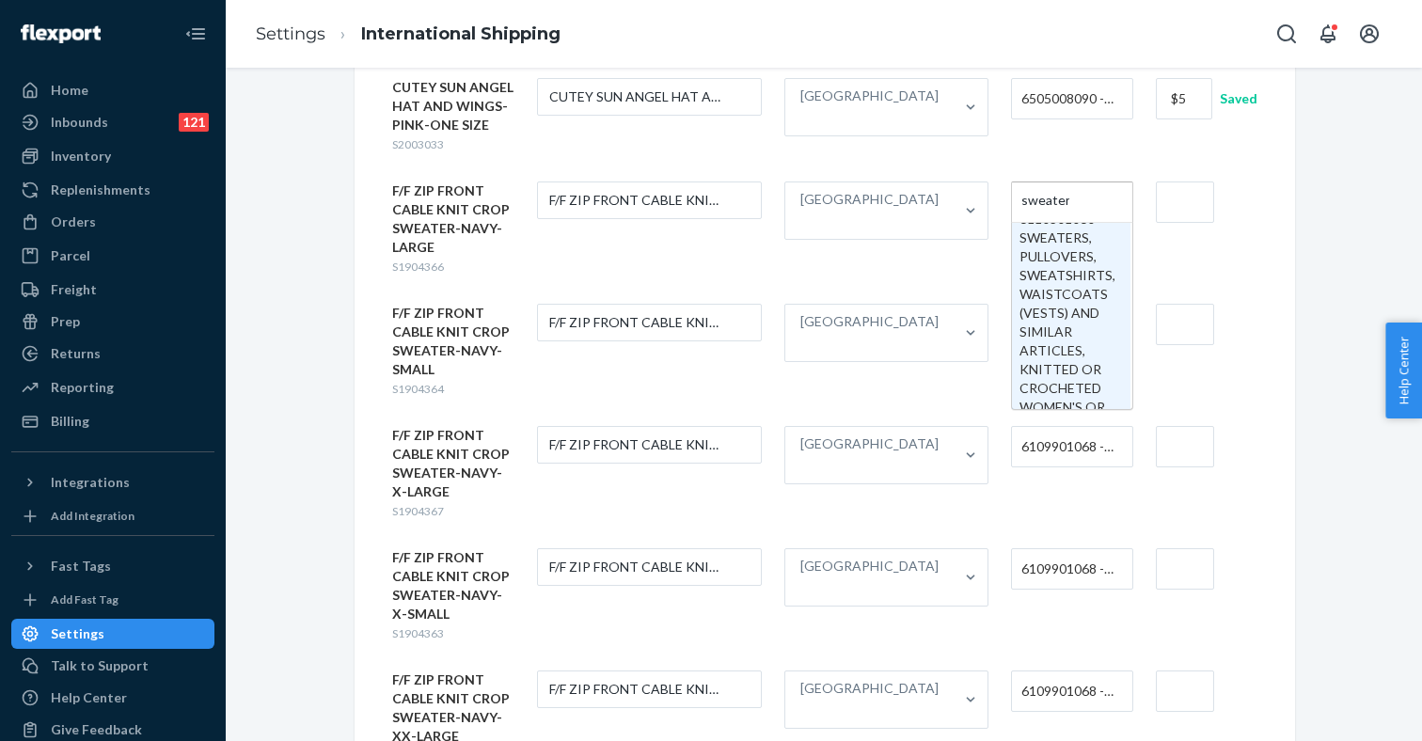
scroll to position [21, 4]
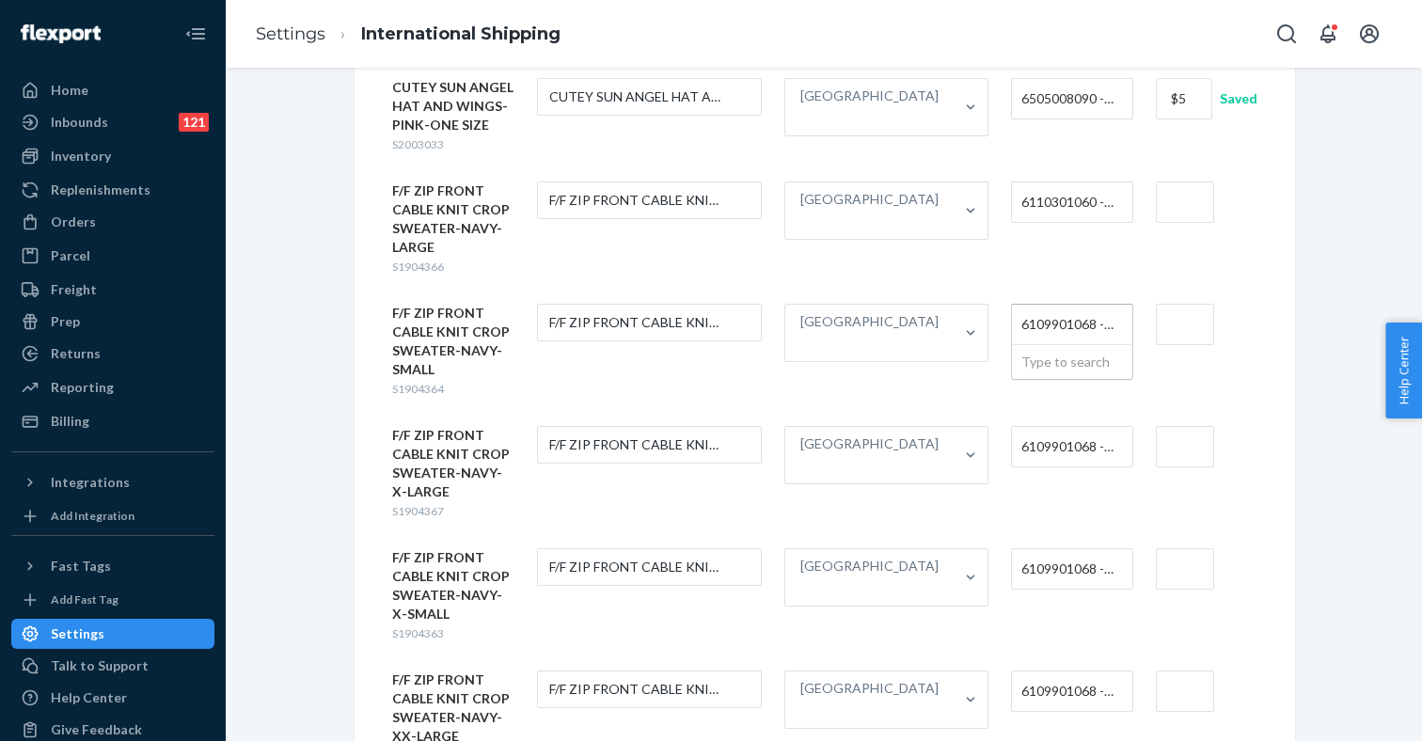
click at [1023, 308] on span "6109901068 - WOMEN'S OR GIRLS' TANK TOPS OR SINGLETS OF MANMADE FIBER, KNITTED …" at bounding box center [1067, 324] width 92 height 32
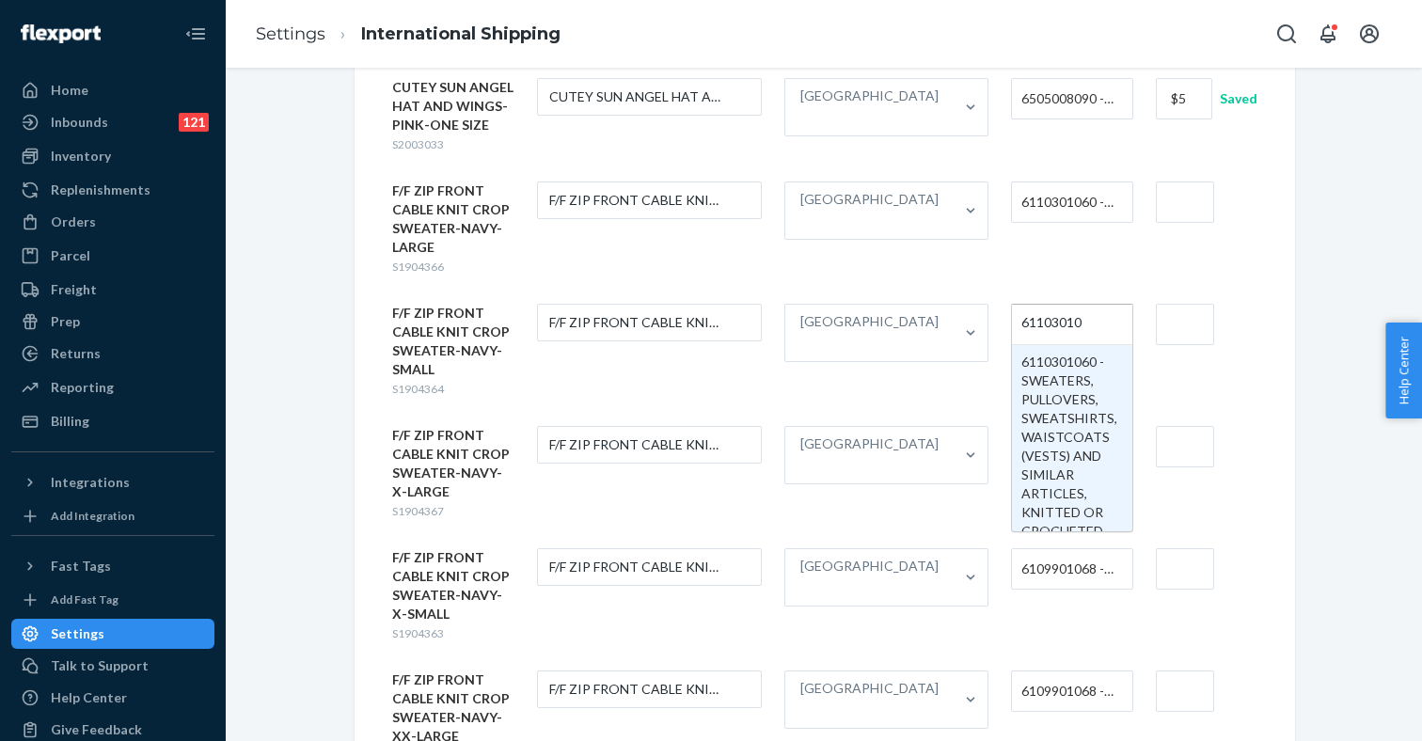
type input "611030106"
click at [1021, 306] on input "611030106" at bounding box center [1056, 323] width 71 height 35
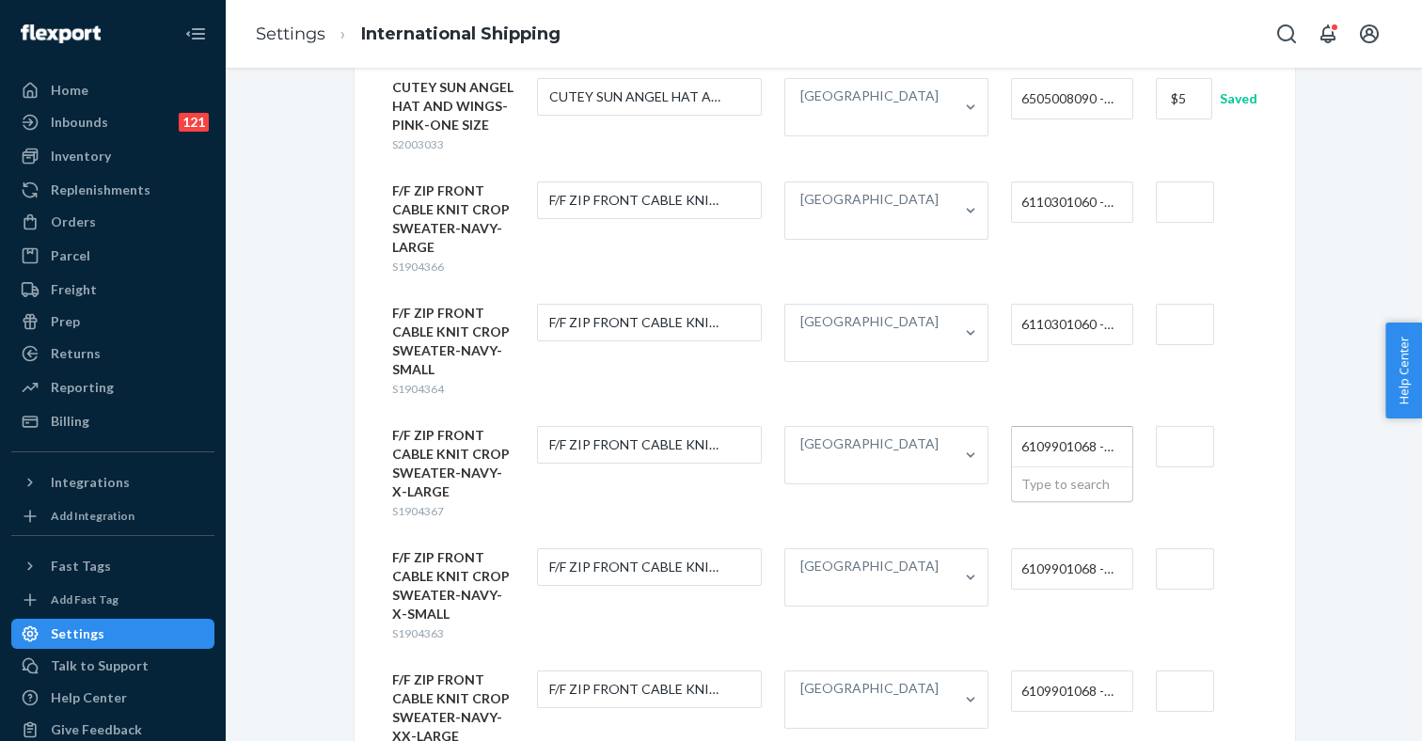
click at [1024, 431] on span "6109901068 - WOMEN'S OR GIRLS' TANK TOPS OR SINGLETS OF MANMADE FIBER, KNITTED …" at bounding box center [1067, 447] width 92 height 32
paste input "611030106"
type input "611030106"
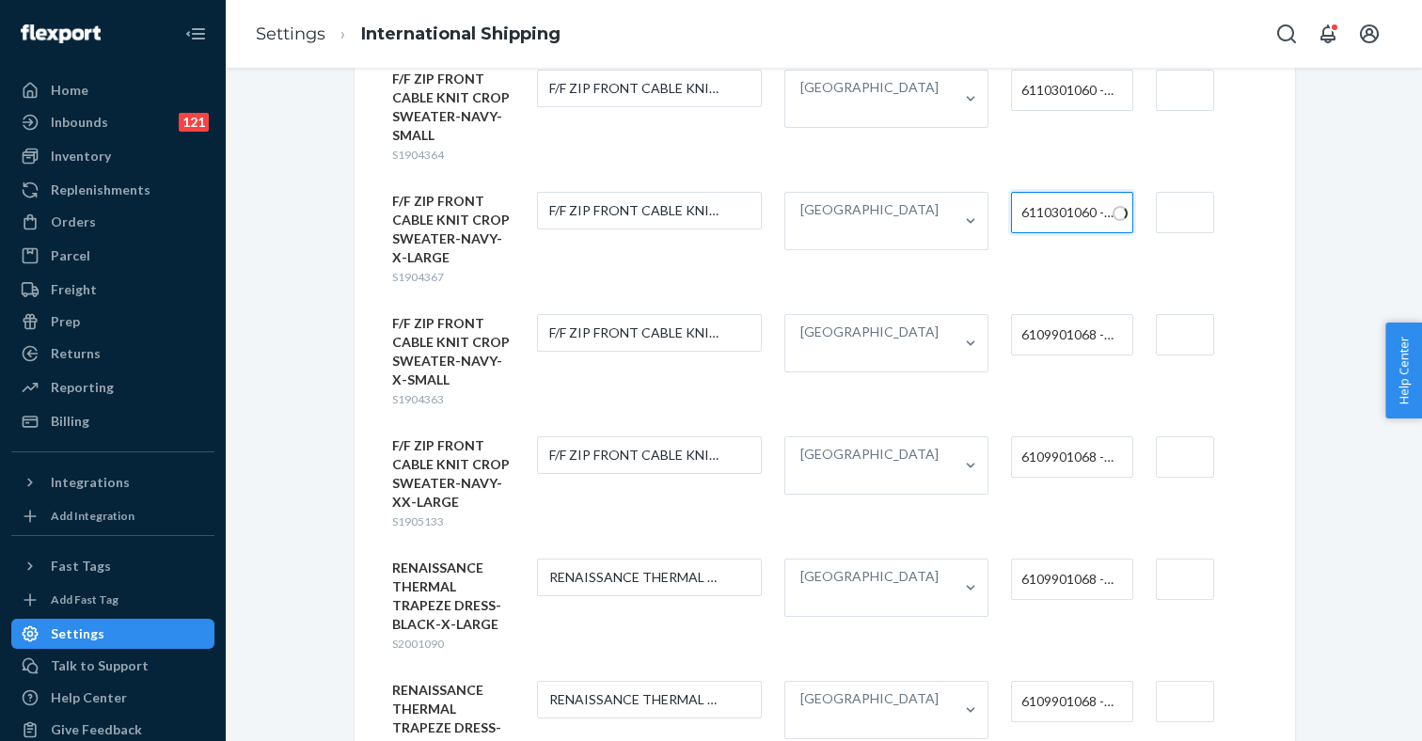
scroll to position [916, 0]
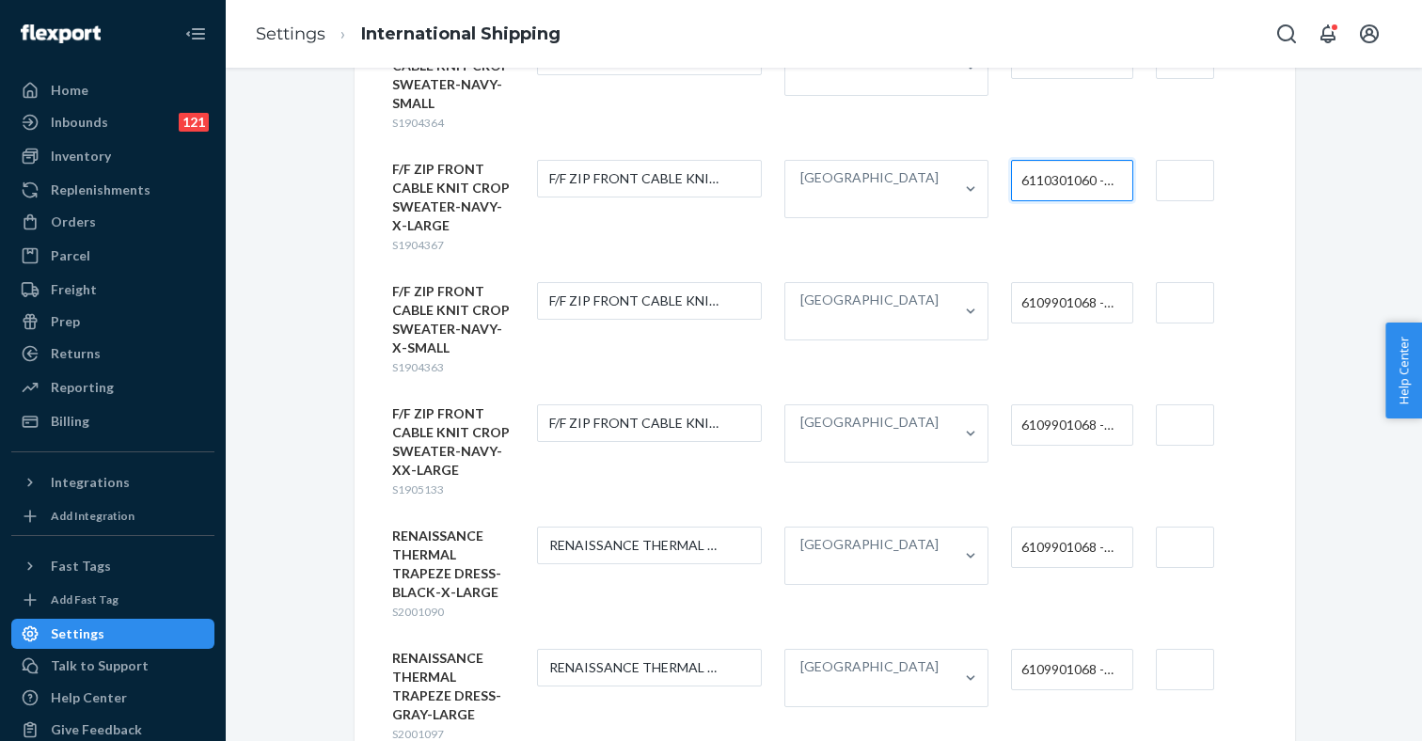
click at [1051, 287] on span "6109901068 - WOMEN'S OR GIRLS' TANK TOPS OR SINGLETS OF MANMADE FIBER, KNITTED …" at bounding box center [1067, 303] width 92 height 32
paste input "611030106"
type input "611030106"
click at [1024, 409] on span "6109901068 - WOMEN'S OR GIRLS' TANK TOPS OR SINGLETS OF MANMADE FIBER, KNITTED …" at bounding box center [1067, 425] width 92 height 32
paste input "611030106"
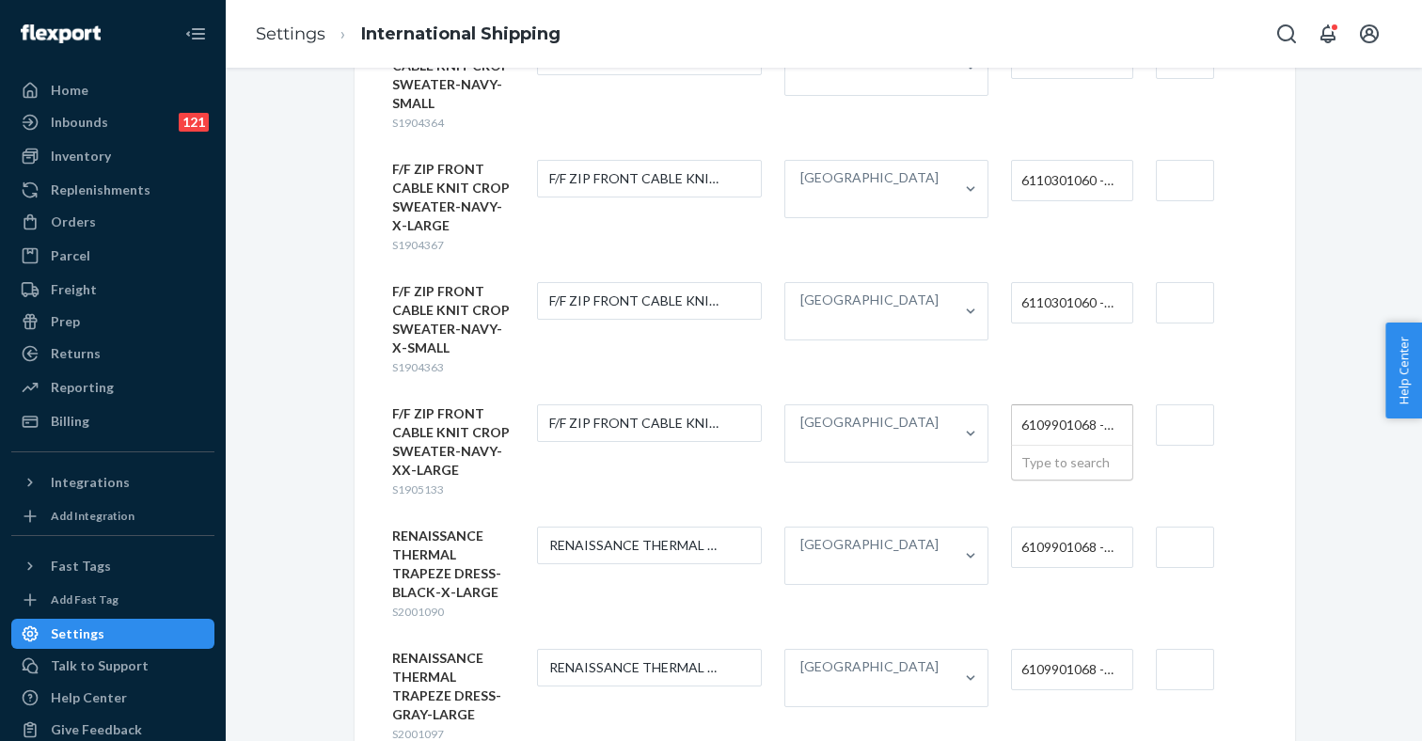
type input "611030106"
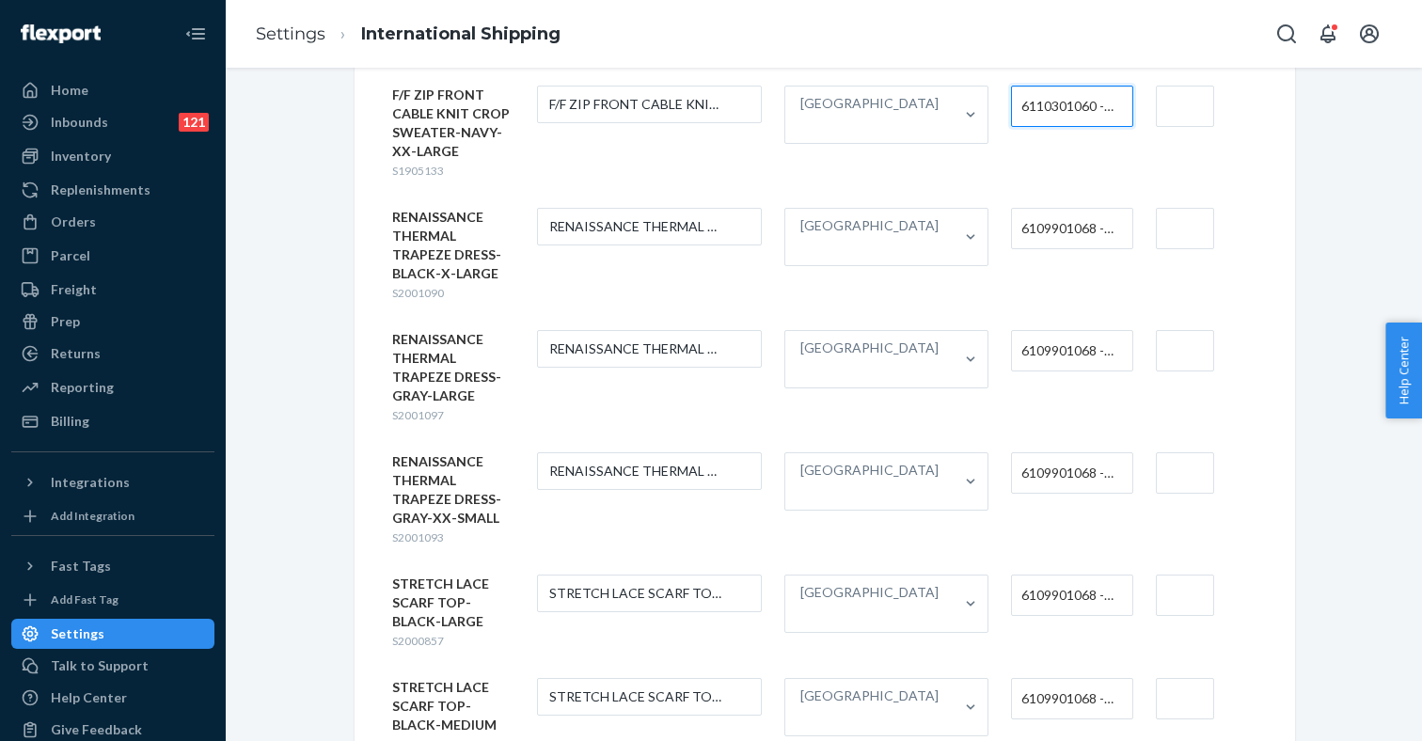
scroll to position [1230, 0]
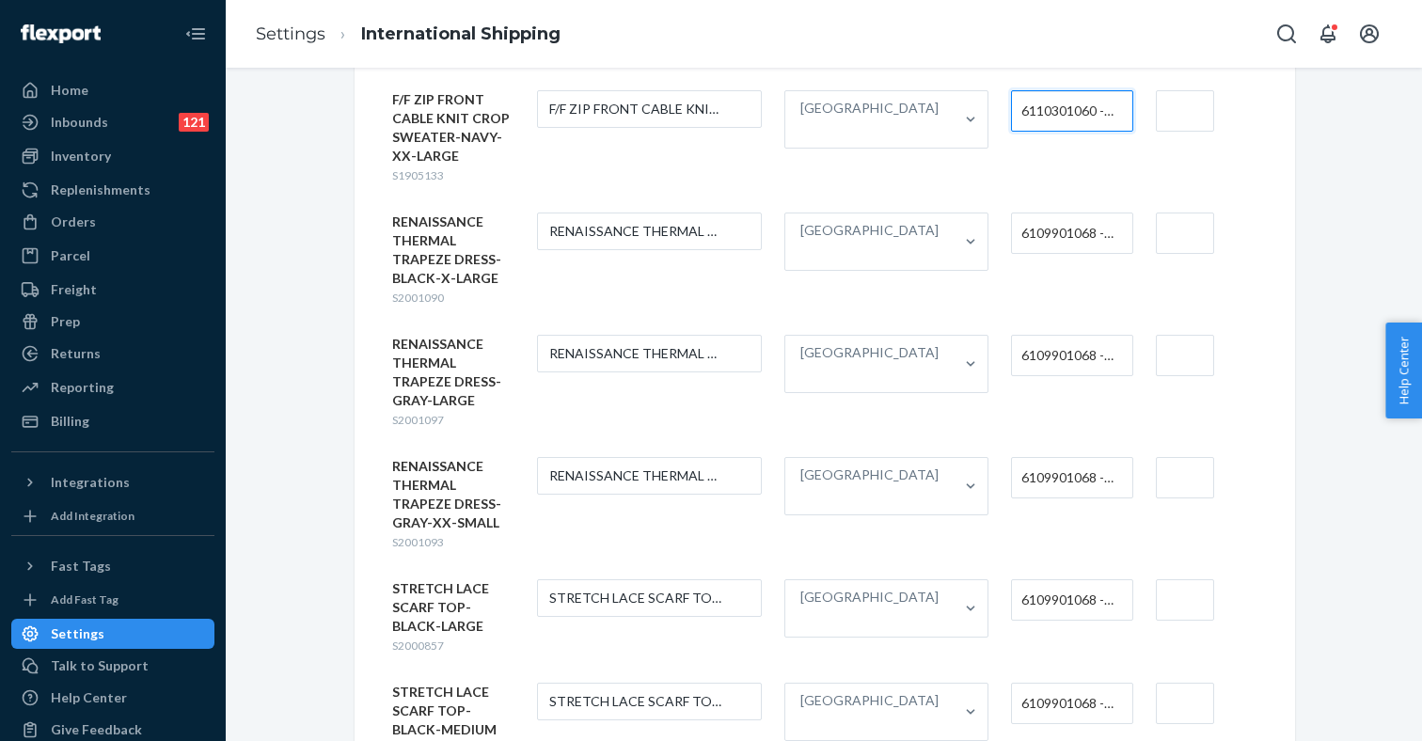
click at [1044, 217] on span "6109901068 - WOMEN'S OR GIRLS' TANK TOPS OR SINGLETS OF MANMADE FIBER, KNITTED …" at bounding box center [1067, 233] width 92 height 32
type input "dress"
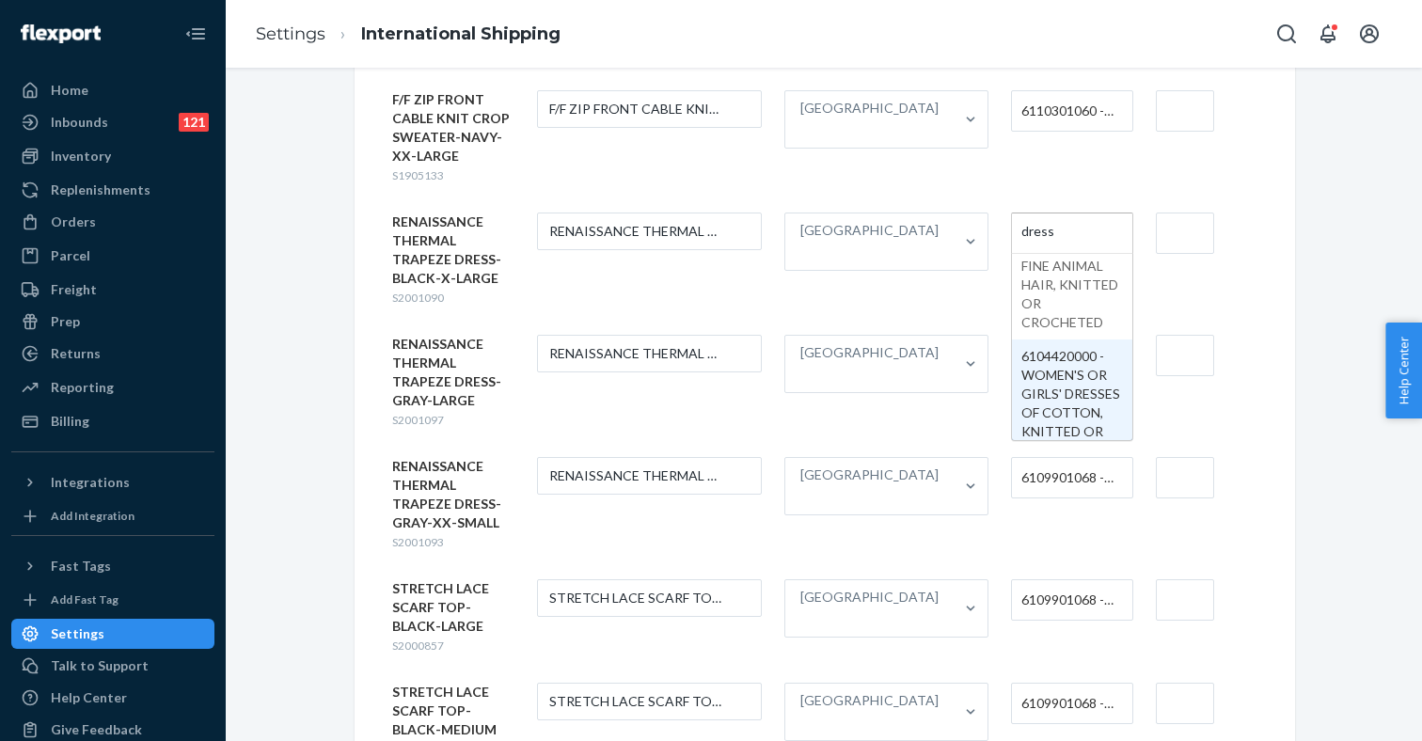
scroll to position [1058, 0]
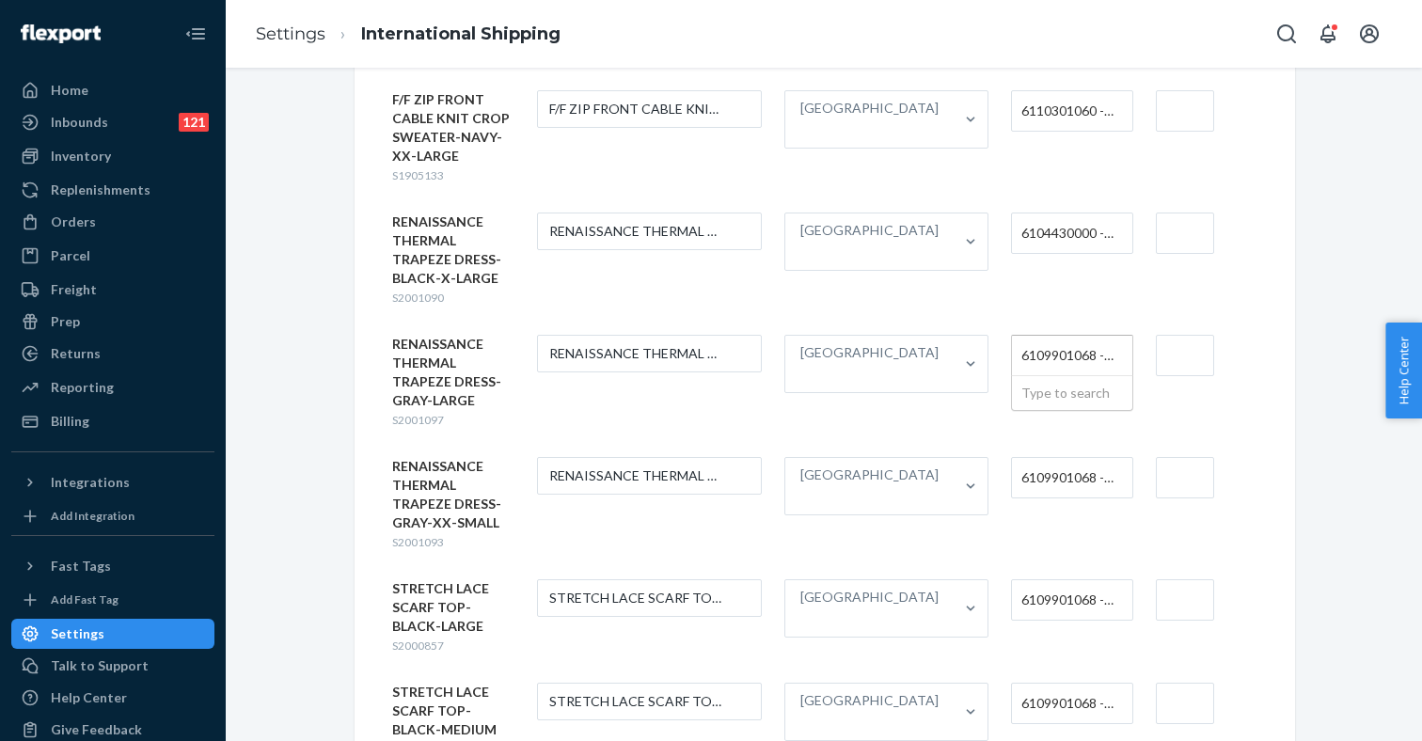
click at [1024, 339] on span "6109901068 - WOMEN'S OR GIRLS' TANK TOPS OR SINGLETS OF MANMADE FIBER, KNITTED …" at bounding box center [1067, 355] width 92 height 32
type input "610443"
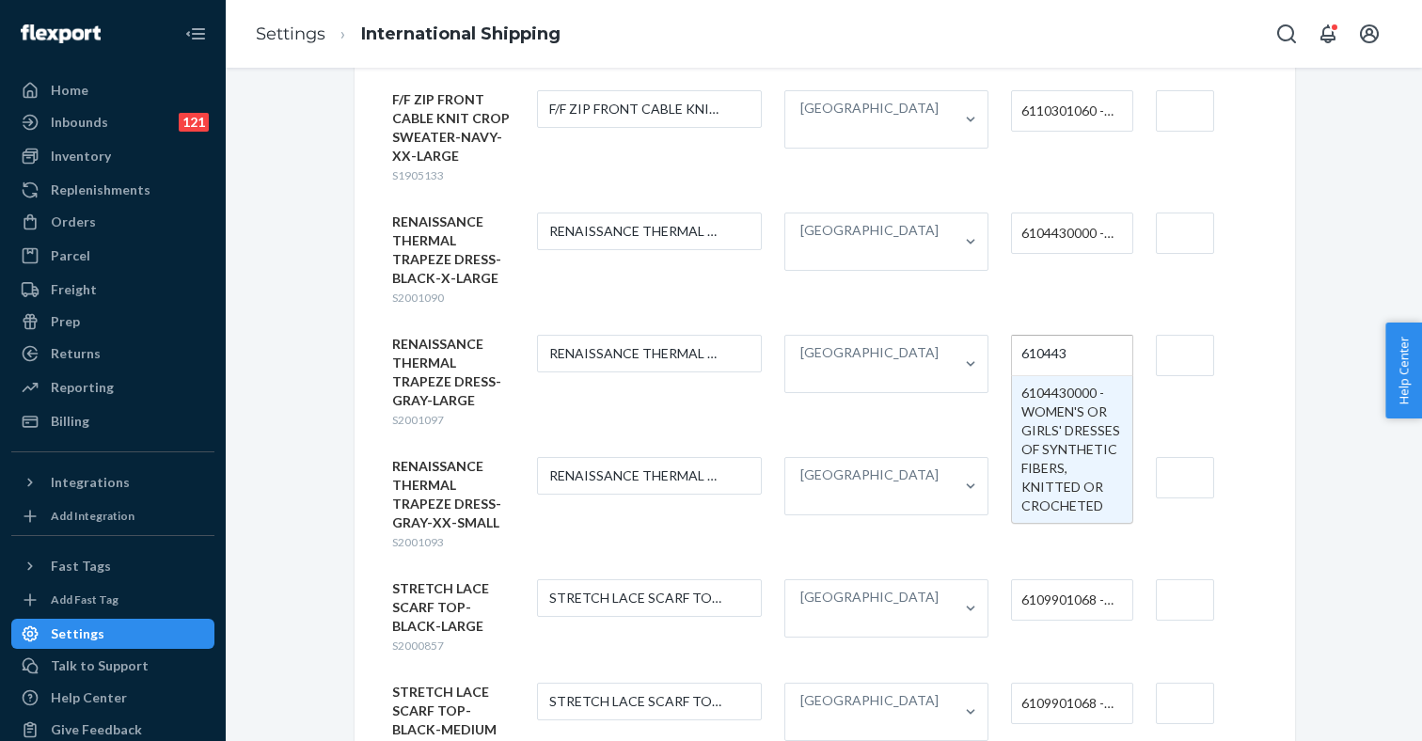
click at [1021, 338] on input "610443" at bounding box center [1045, 355] width 48 height 35
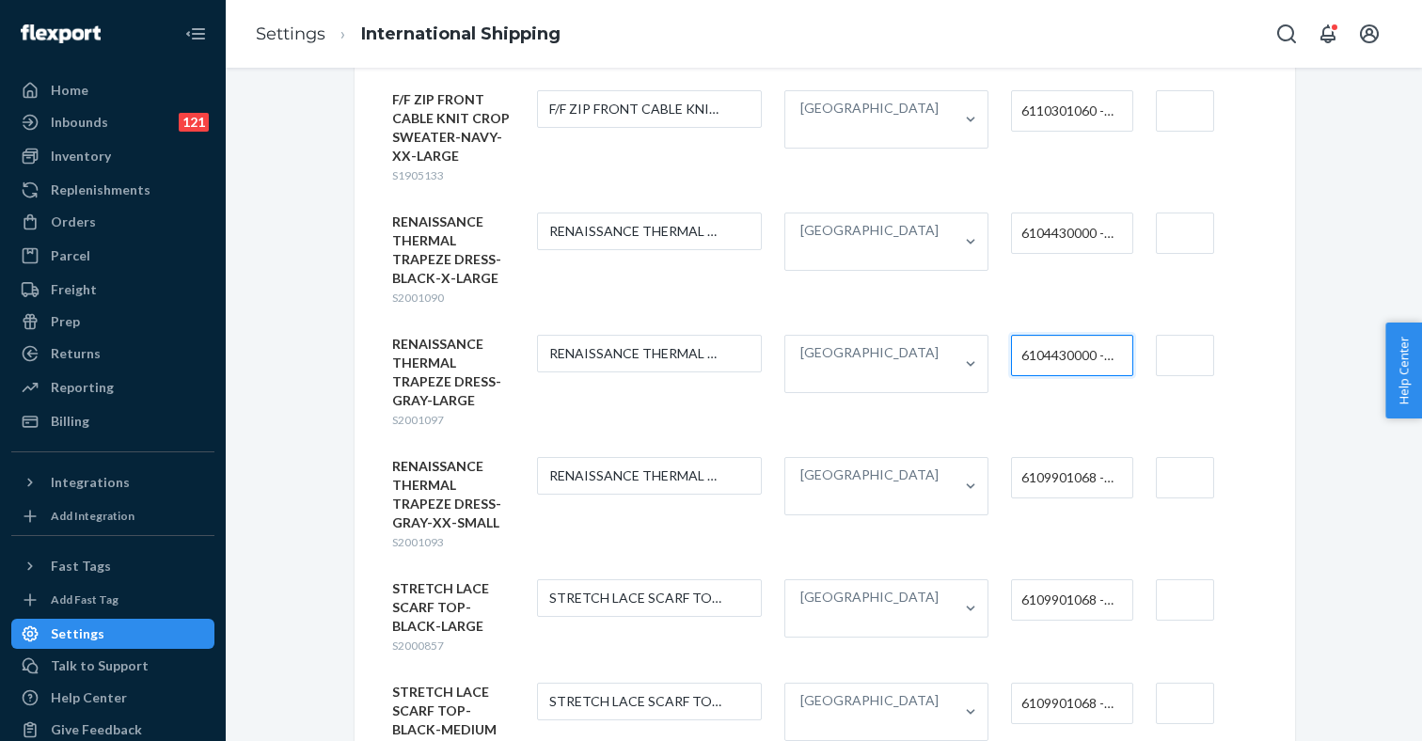
click at [1024, 462] on span "6109901068 - WOMEN'S OR GIRLS' TANK TOPS OR SINGLETS OF MANMADE FIBER, KNITTED …" at bounding box center [1067, 478] width 92 height 32
paste input "610443"
type input "610443"
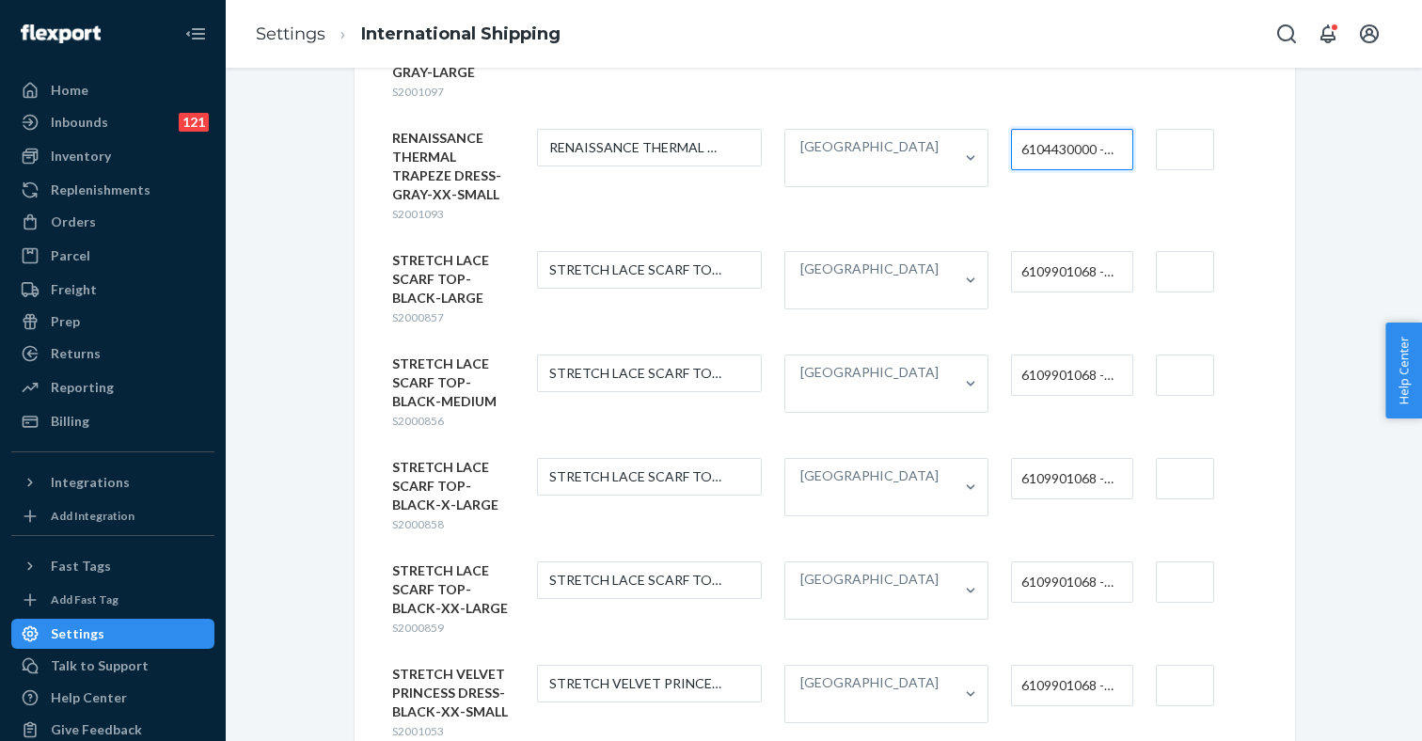
scroll to position [1557, 0]
click at [1028, 670] on span "6109901068 - WOMEN'S OR GIRLS' TANK TOPS OR SINGLETS OF MANMADE FIBER, KNITTED …" at bounding box center [1067, 686] width 92 height 32
paste input "610443"
type input "610443"
click at [1179, 666] on input "text" at bounding box center [1184, 686] width 59 height 41
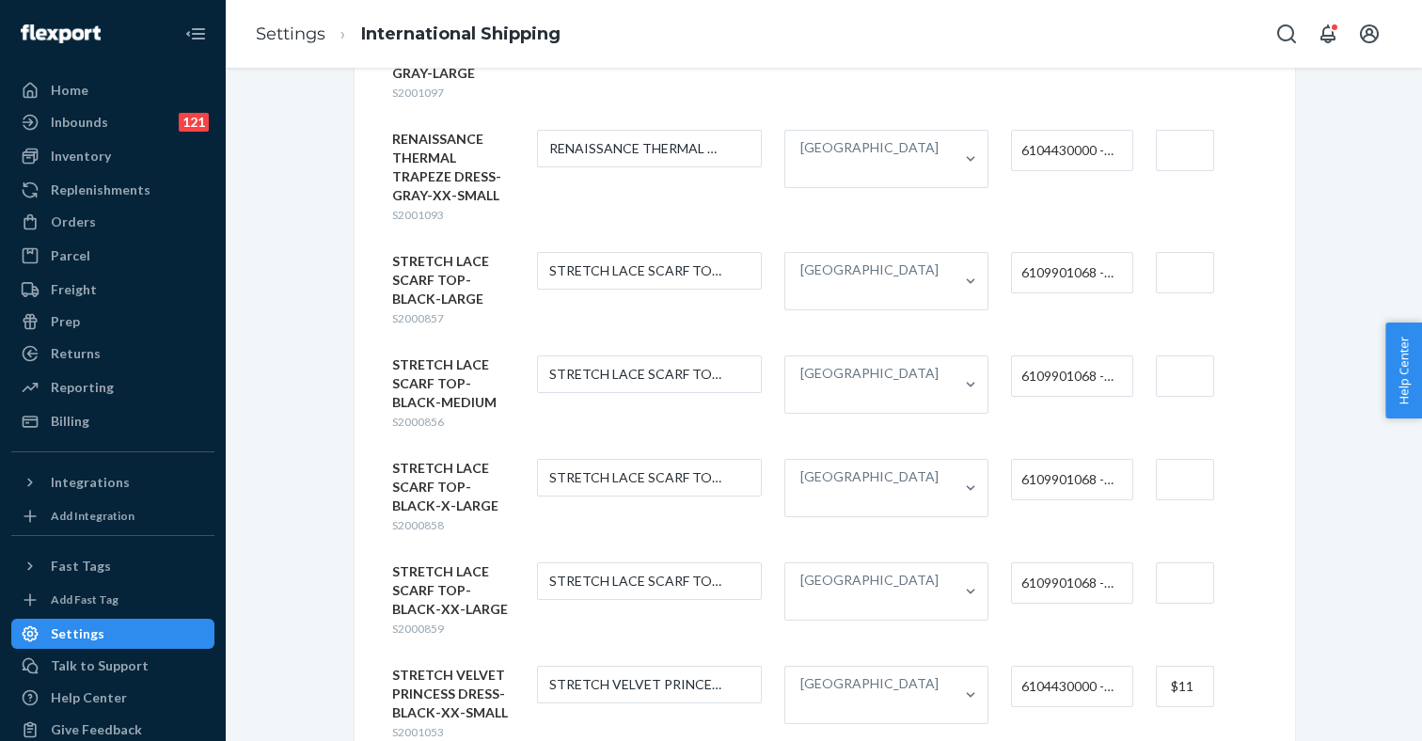
type input "$11"
click at [1180, 562] on input "text" at bounding box center [1184, 582] width 59 height 41
type input "$11"
click at [1181, 459] on input "text" at bounding box center [1184, 479] width 59 height 41
type input "$11"
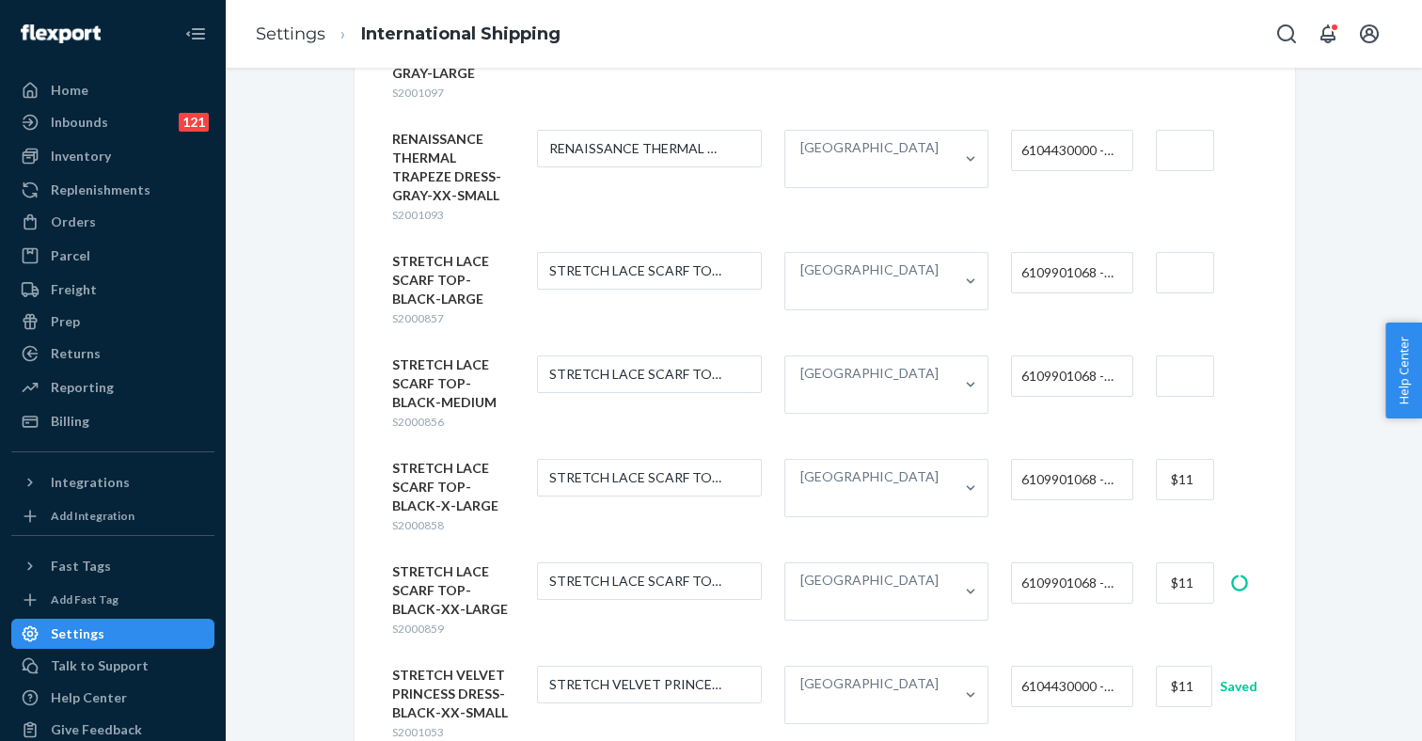
click at [1184, 355] on input "text" at bounding box center [1184, 375] width 59 height 41
type input "$11"
click at [1184, 252] on input "text" at bounding box center [1184, 272] width 59 height 41
type input "$11"
click at [1178, 130] on input "text" at bounding box center [1184, 150] width 59 height 41
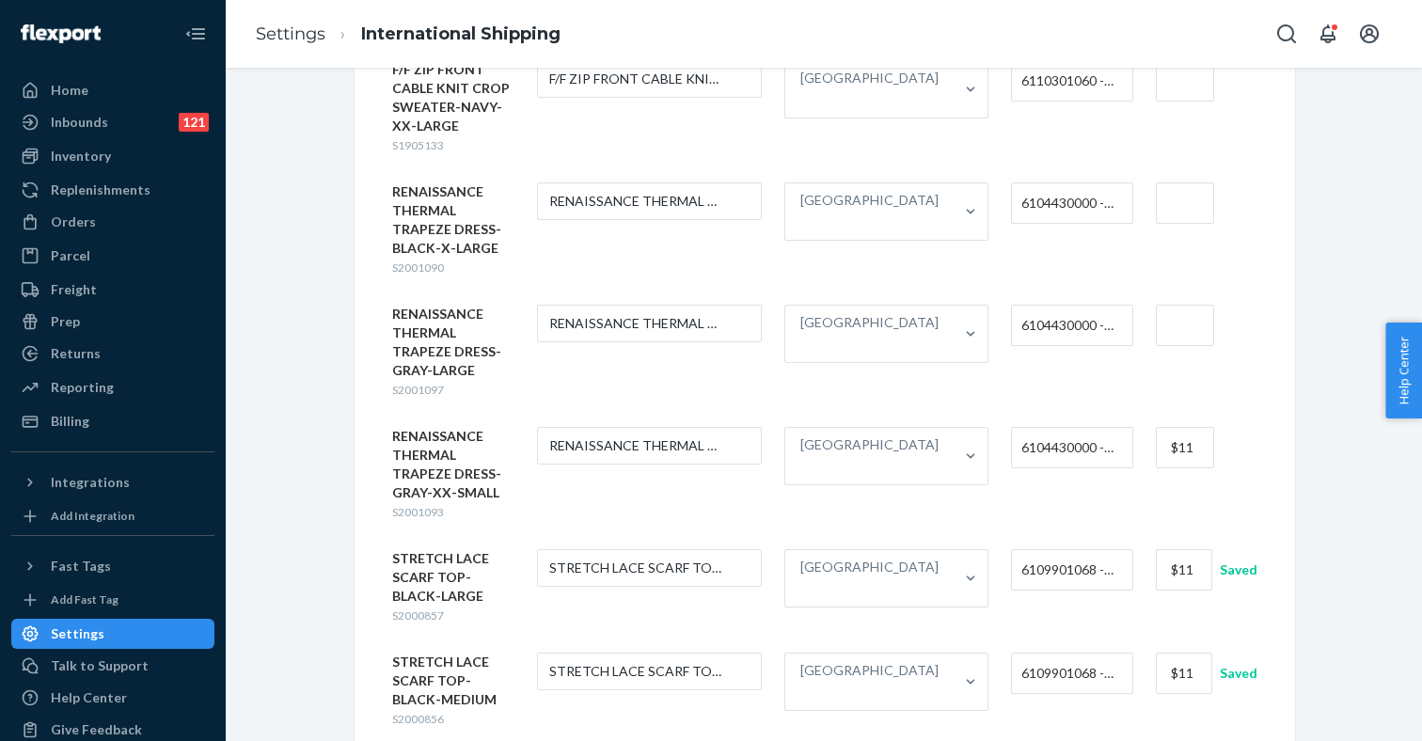
scroll to position [1233, 0]
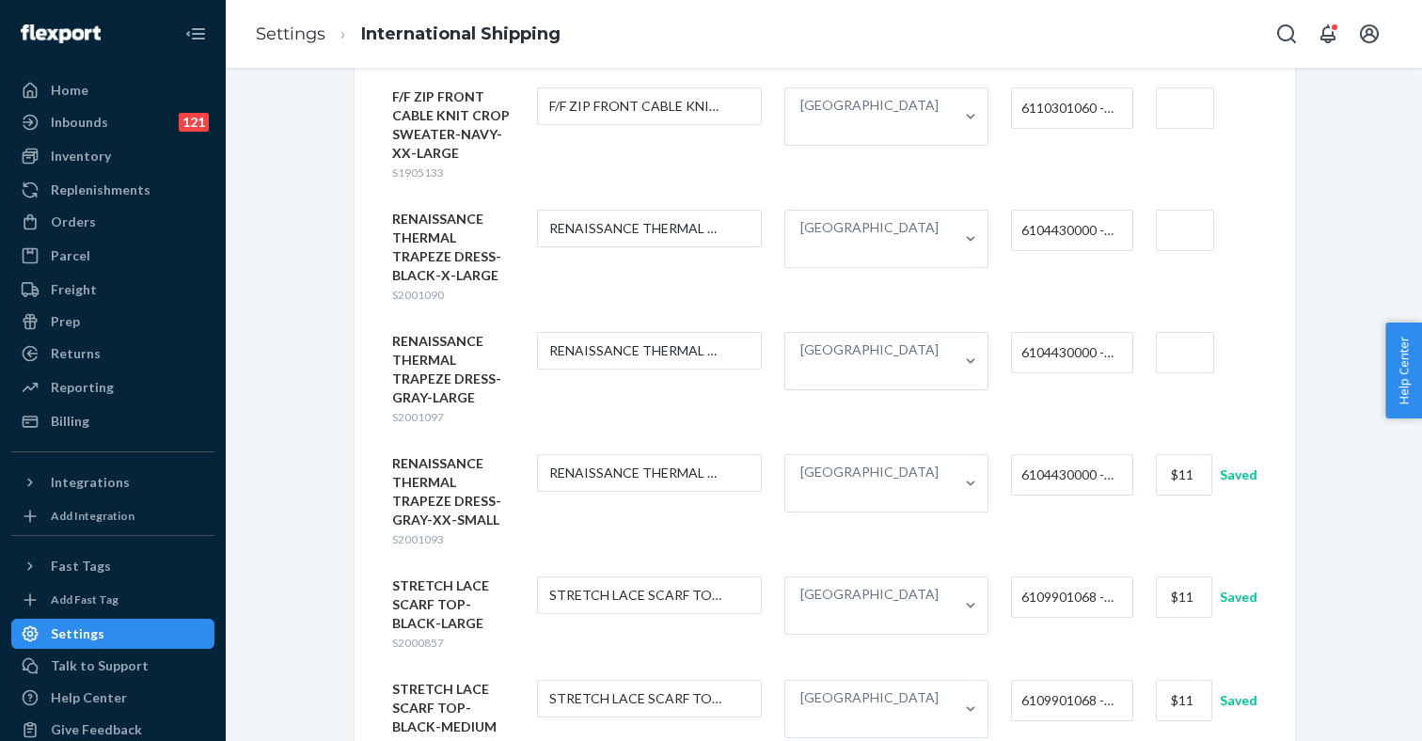
type input "$11"
click at [1159, 346] on input "text" at bounding box center [1184, 352] width 59 height 41
type input "$11"
click at [1156, 210] on input "$1" at bounding box center [1184, 230] width 59 height 41
type input "$11"
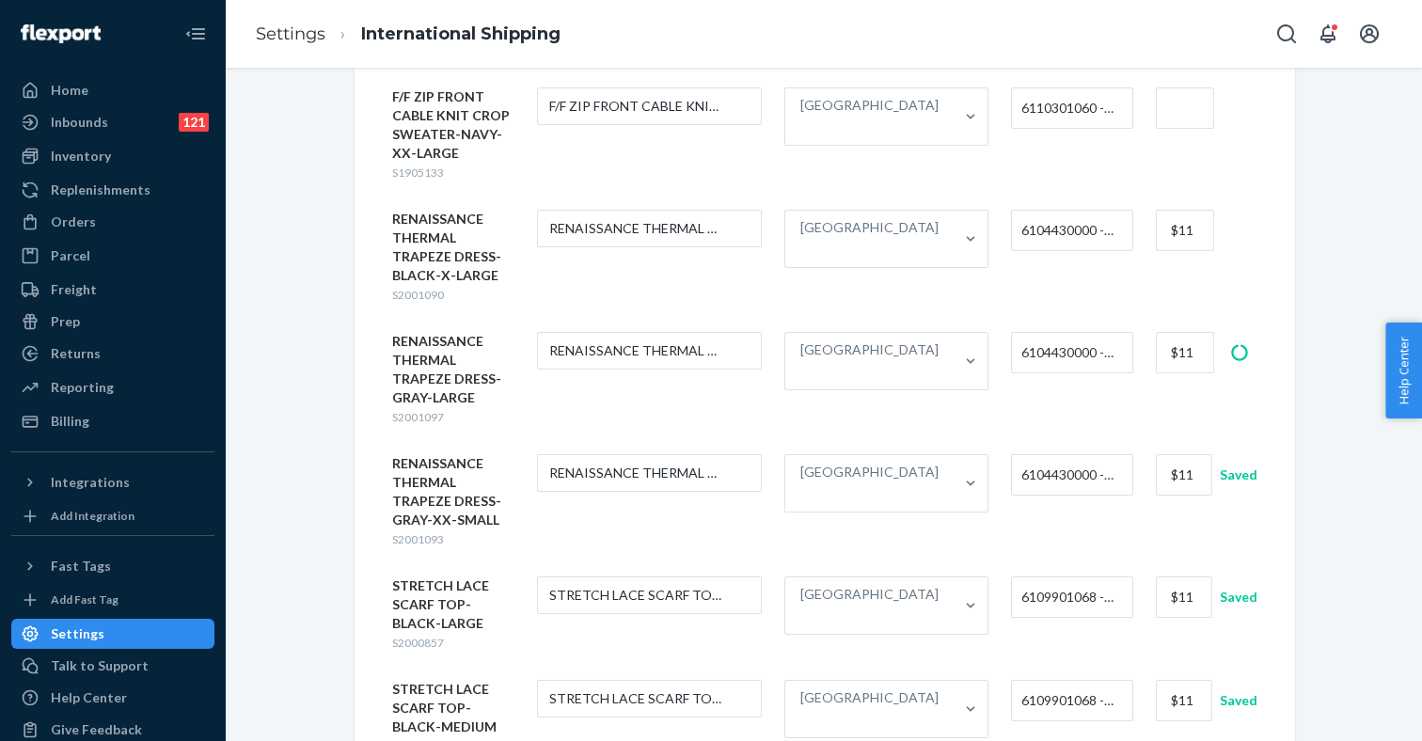
click at [1172, 116] on form "F/F ZIP FRONT CABLE KNIT CROP SWEATER-NAVY-XX-LARGE S1905133 F/F ZIP FRONT CABL…" at bounding box center [824, 134] width 865 height 94
click at [1170, 87] on input "text" at bounding box center [1184, 107] width 59 height 41
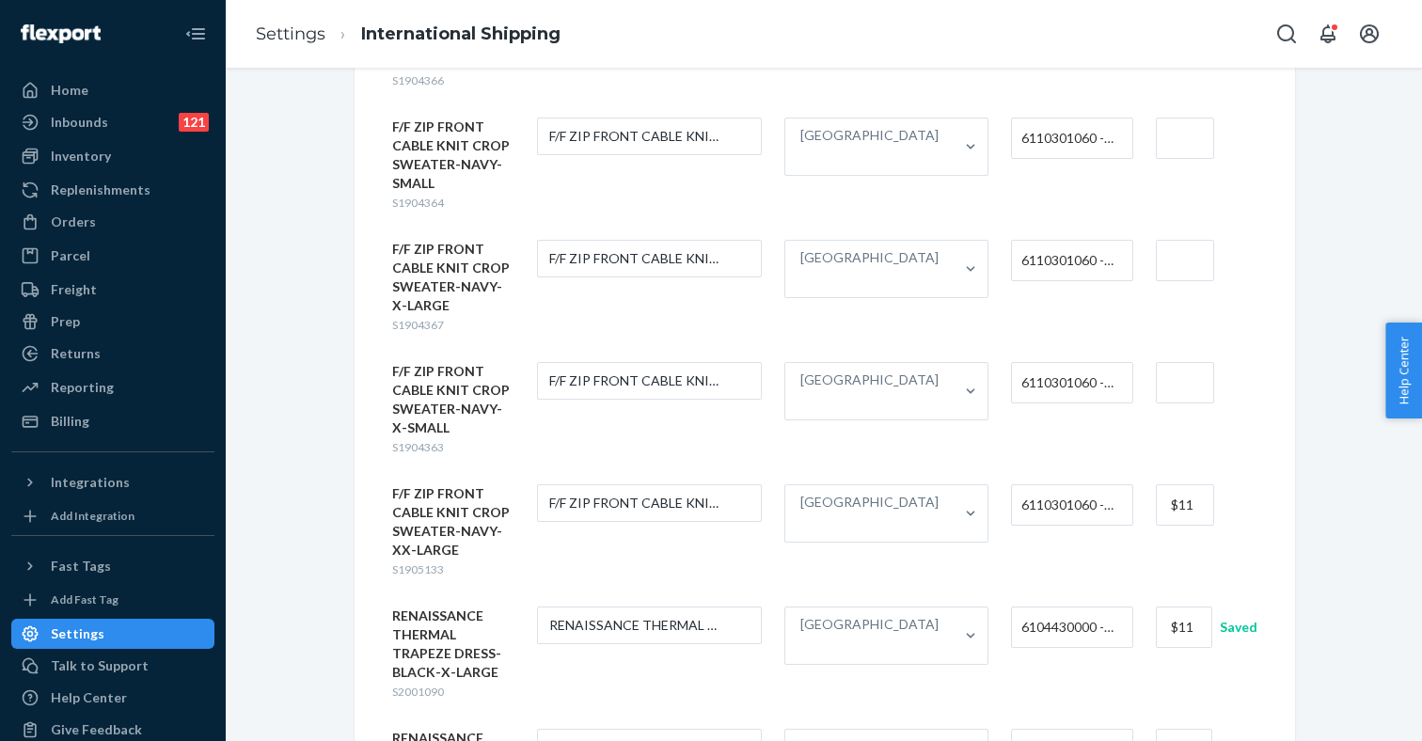
scroll to position [827, 0]
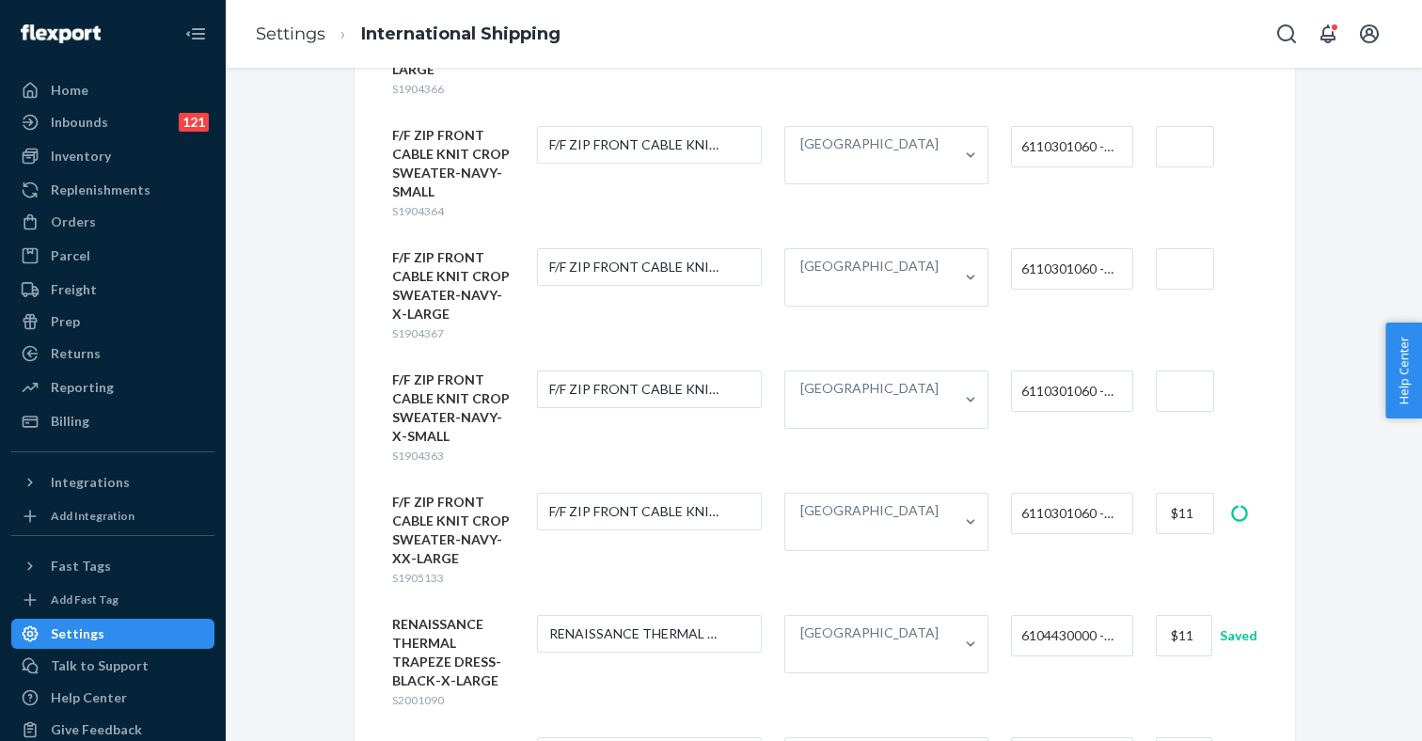
type input "$11"
click at [1169, 388] on input "text" at bounding box center [1184, 390] width 59 height 41
type input "$11"
click at [1184, 248] on input "text" at bounding box center [1184, 268] width 59 height 41
type input "$11"
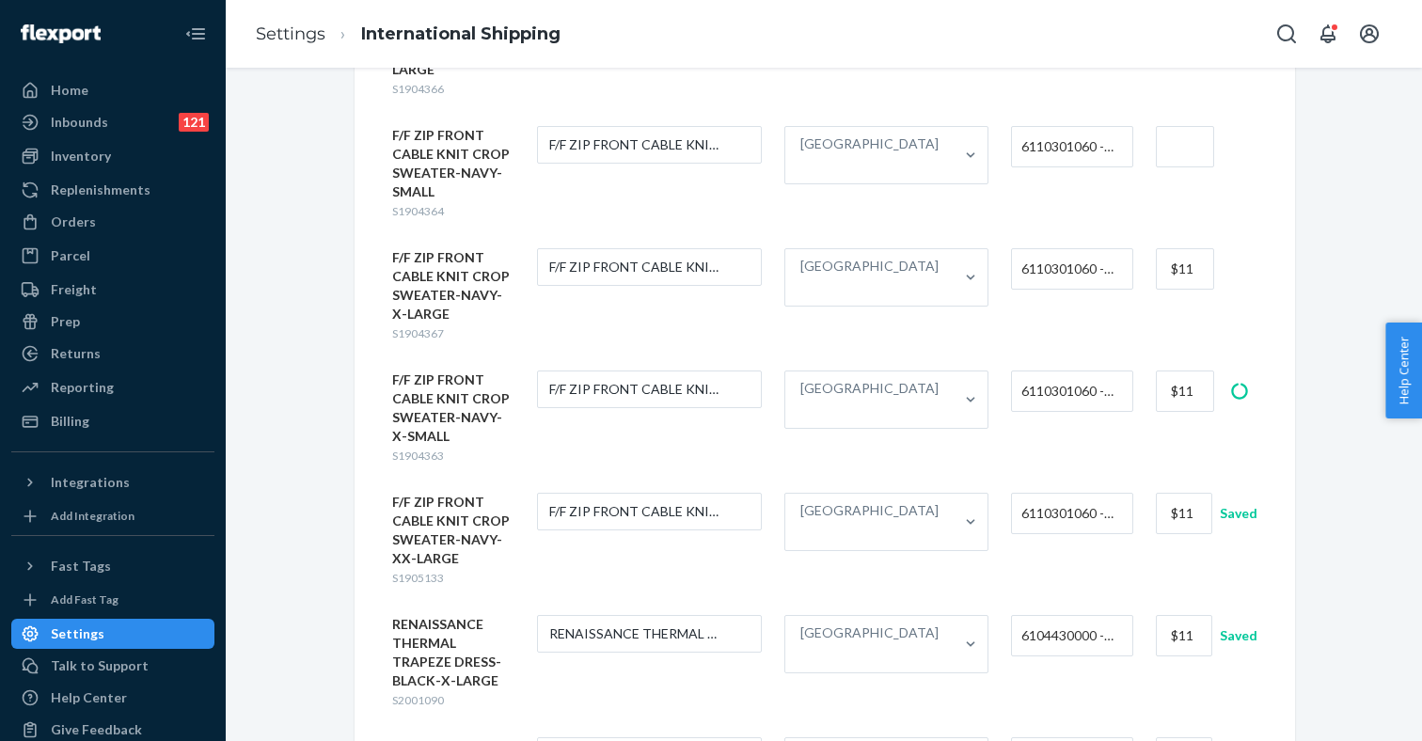
click at [1166, 103] on div "COMPRESSION SCARF WRAP TOP - GREEN-GREEN-LARGE S1902477 COMPRESSION SCARF WRAP …" at bounding box center [824, 502] width 865 height 1937
click at [1161, 126] on input "text" at bounding box center [1184, 146] width 59 height 41
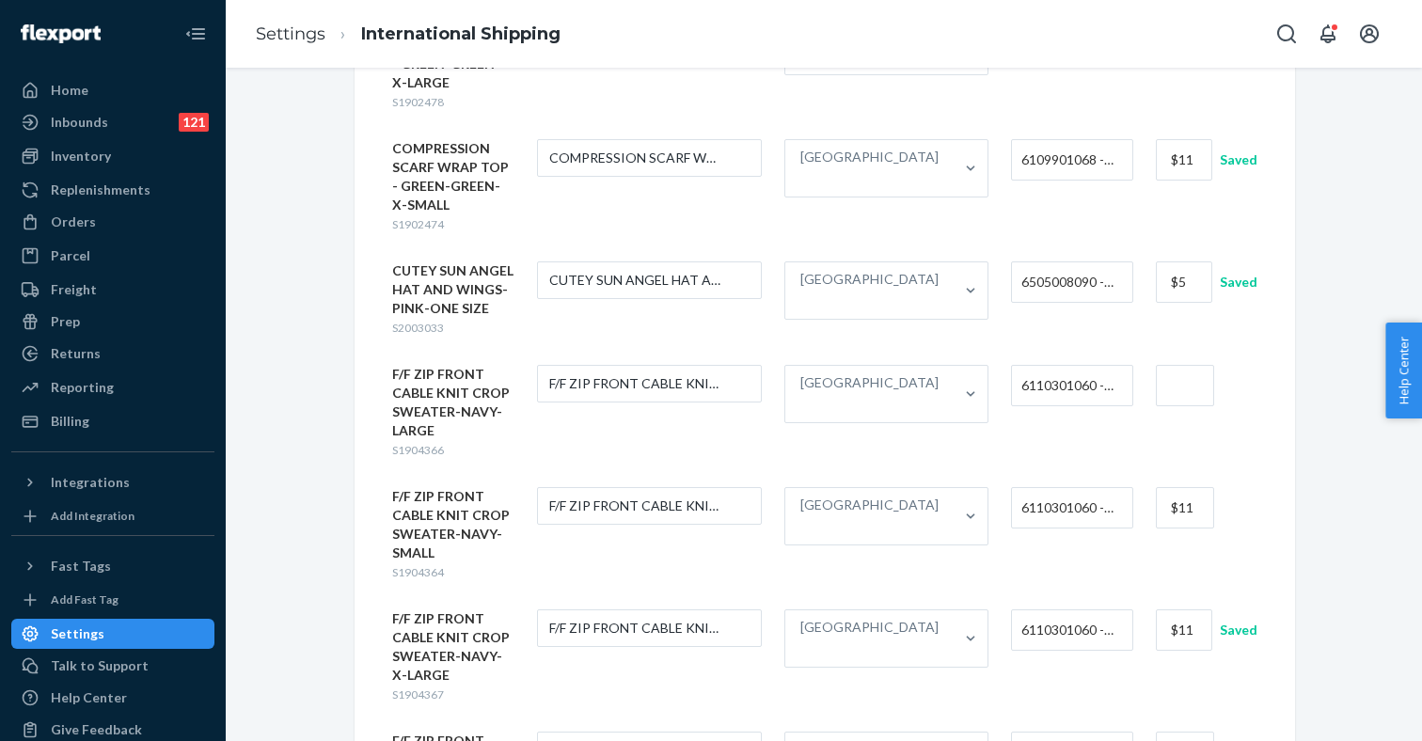
scroll to position [459, 0]
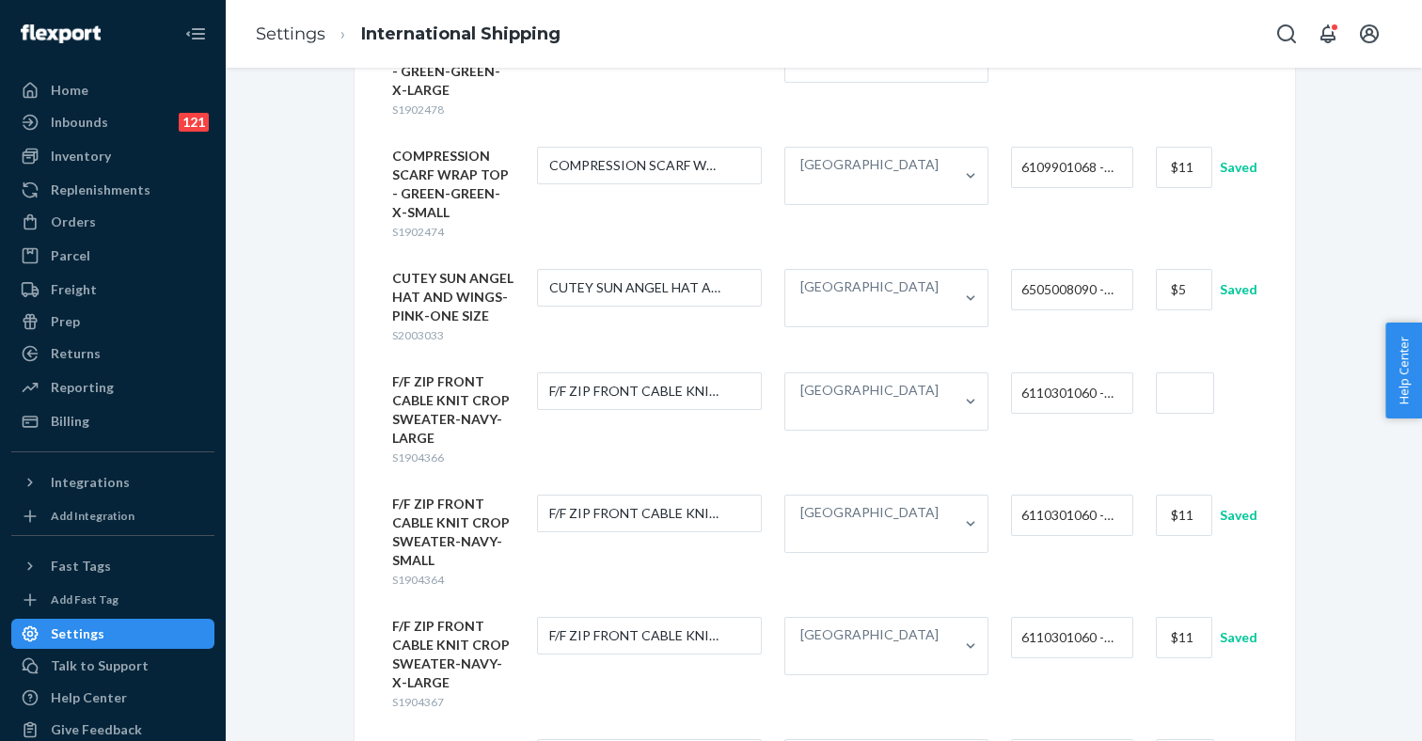
type input "$11"
click at [1168, 373] on input "text" at bounding box center [1184, 392] width 59 height 41
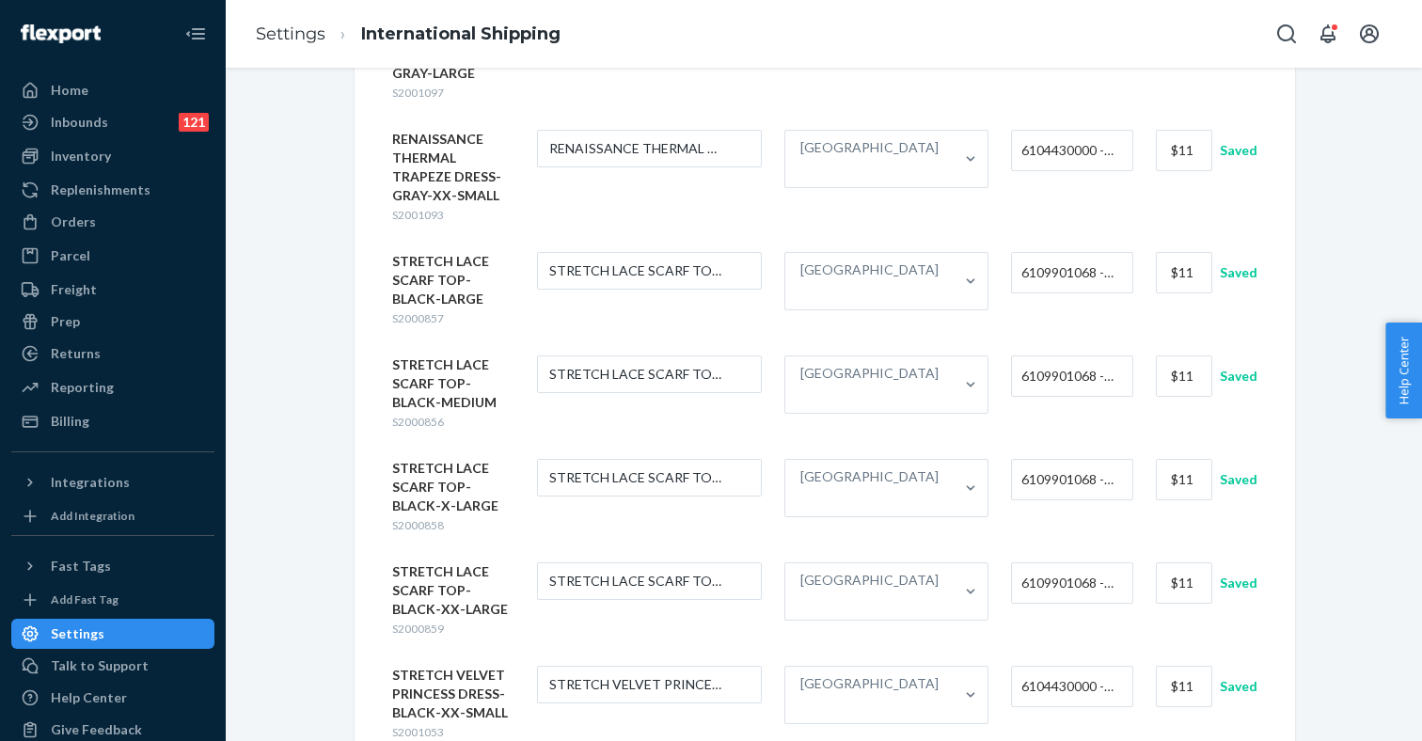
scroll to position [1557, 0]
type input "$11"
click at [430, 725] on span "S2001053" at bounding box center [418, 732] width 52 height 14
copy span "S2001053"
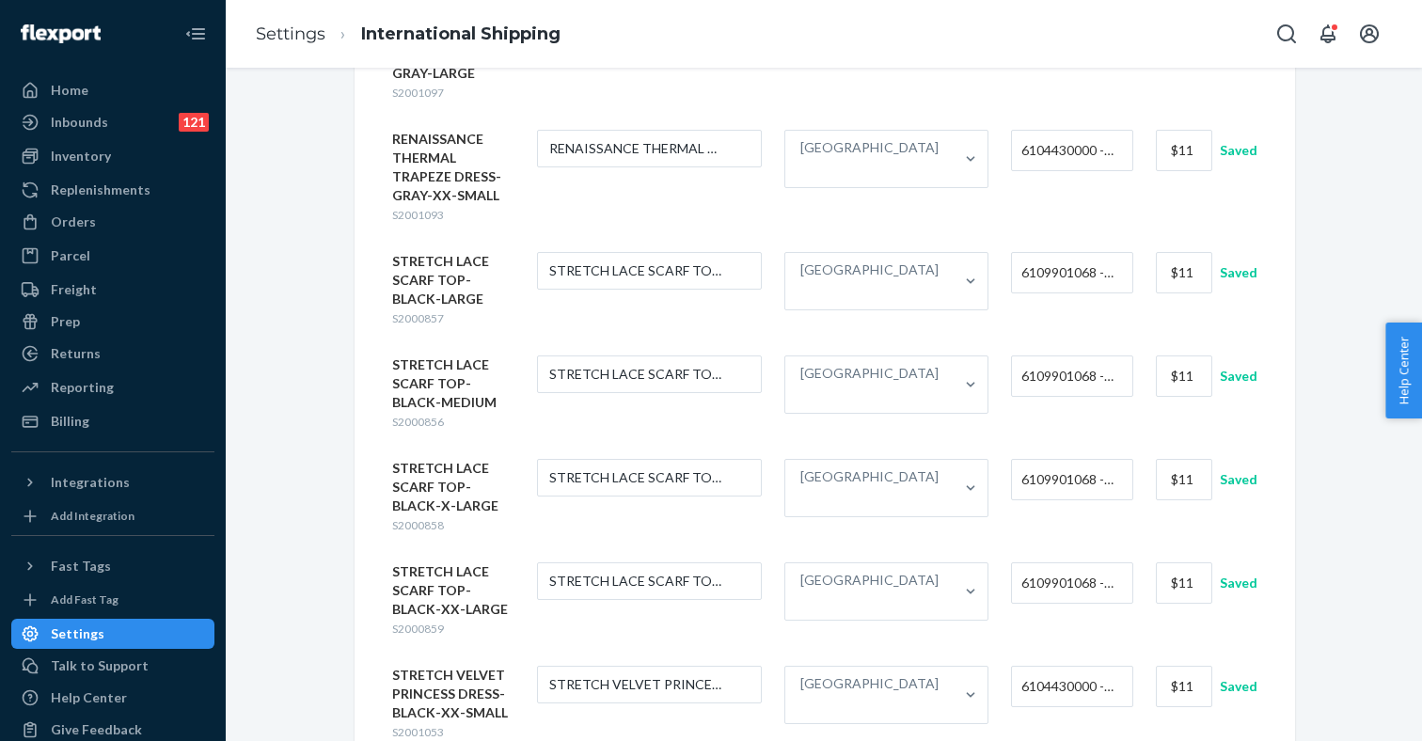
click at [415, 518] on span "S2000858" at bounding box center [418, 525] width 52 height 14
copy span "S2000858"
click at [106, 92] on div "Home" at bounding box center [112, 90] width 199 height 26
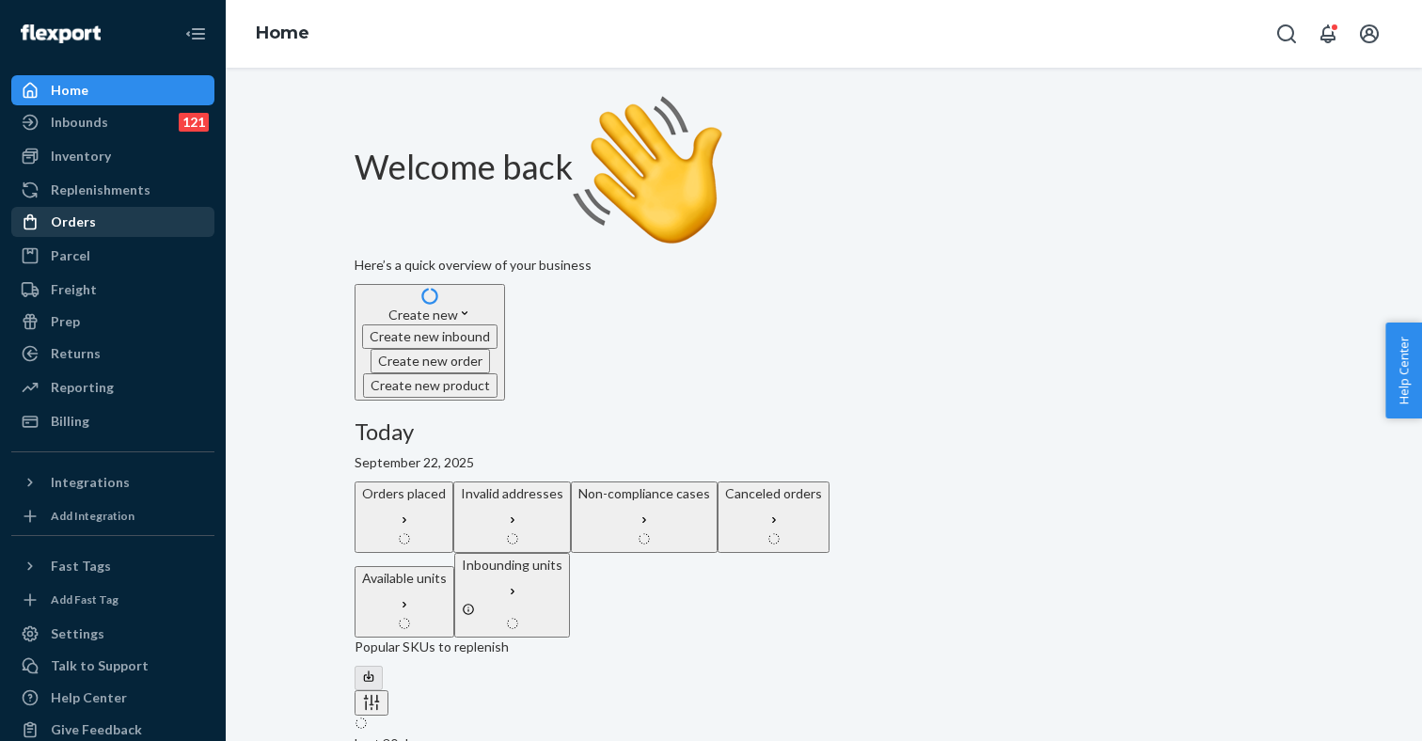
click at [81, 221] on div "Orders" at bounding box center [73, 221] width 45 height 19
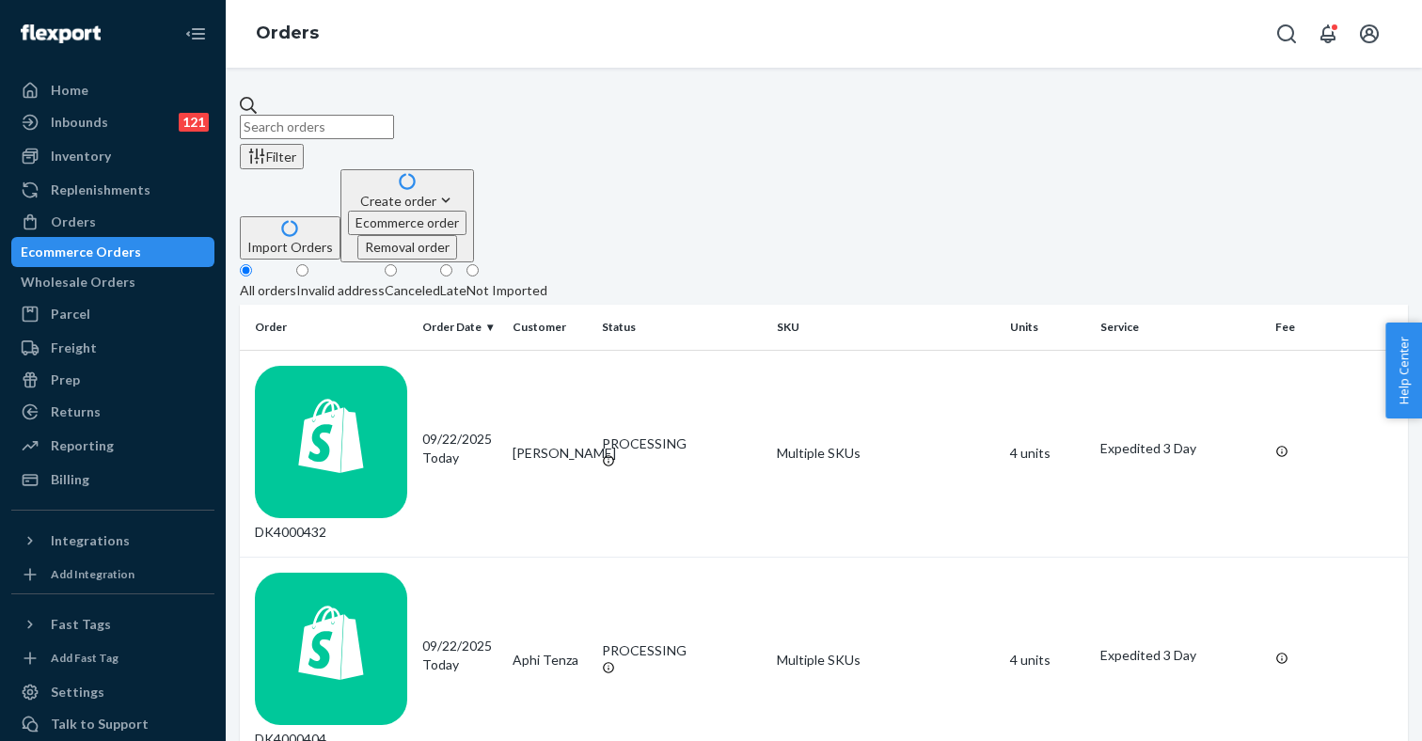
click at [394, 122] on input "text" at bounding box center [317, 127] width 154 height 24
paste input "DK3981783"
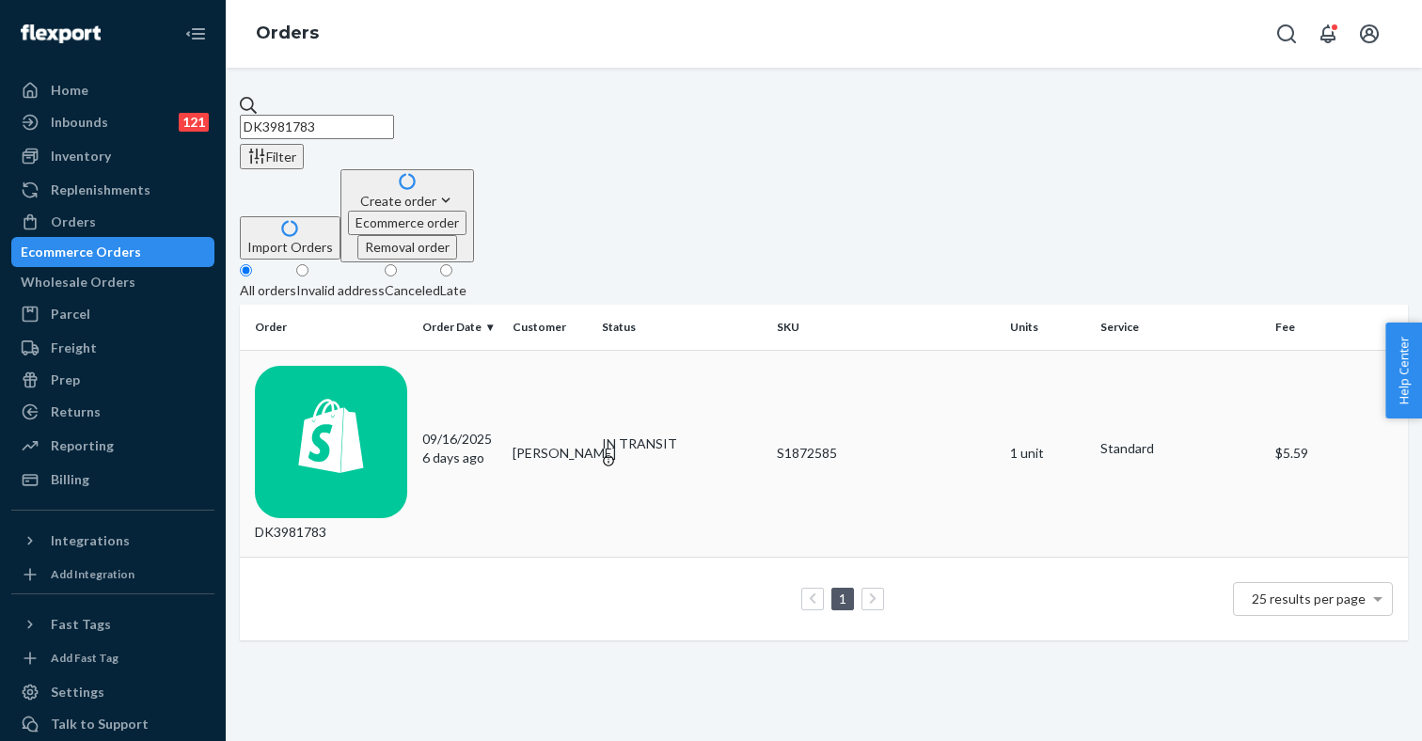
type input "DK3981783"
click at [407, 366] on div "DK3981783" at bounding box center [331, 454] width 152 height 176
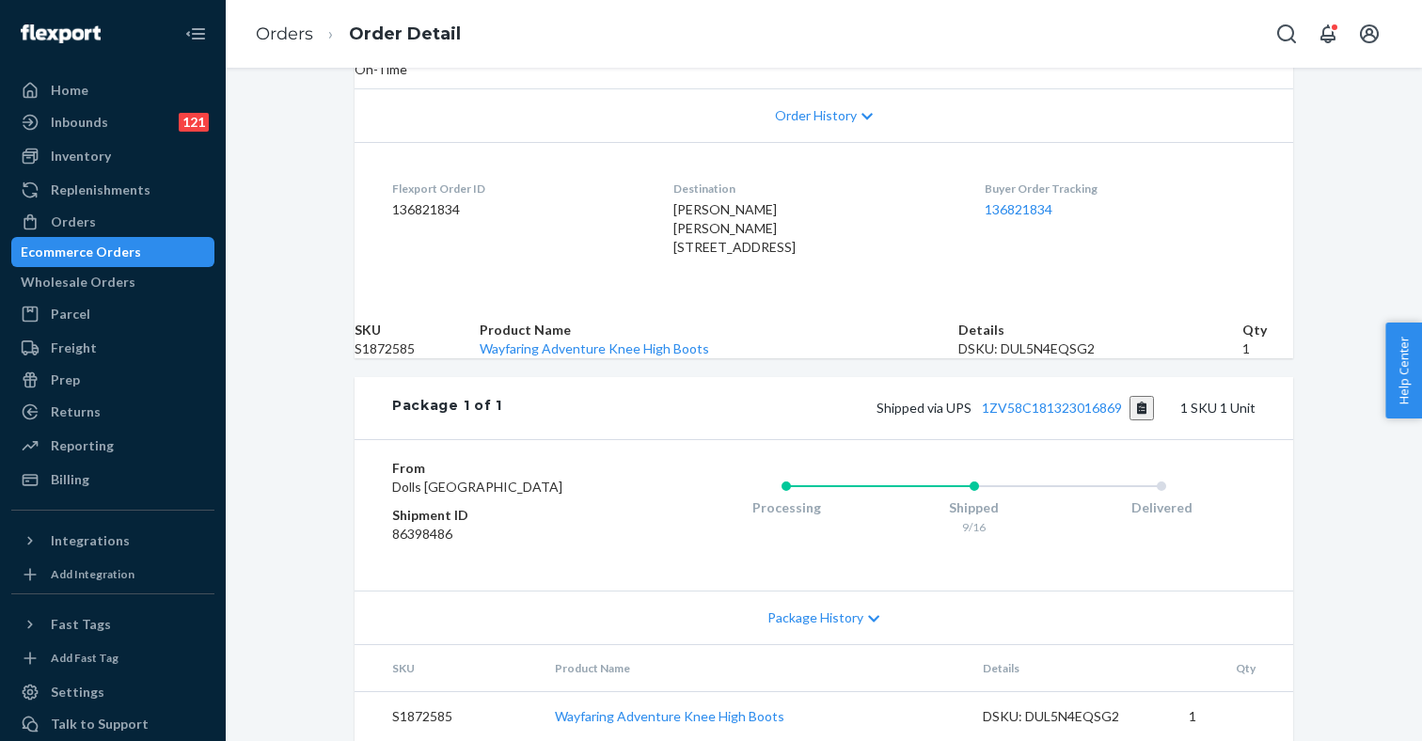
scroll to position [523, 0]
click at [1078, 400] on link "1ZV58C181323016869" at bounding box center [1052, 408] width 140 height 16
click at [1050, 400] on link "1ZV58C181323016869" at bounding box center [1052, 408] width 140 height 16
click at [295, 32] on link "Orders" at bounding box center [284, 34] width 57 height 21
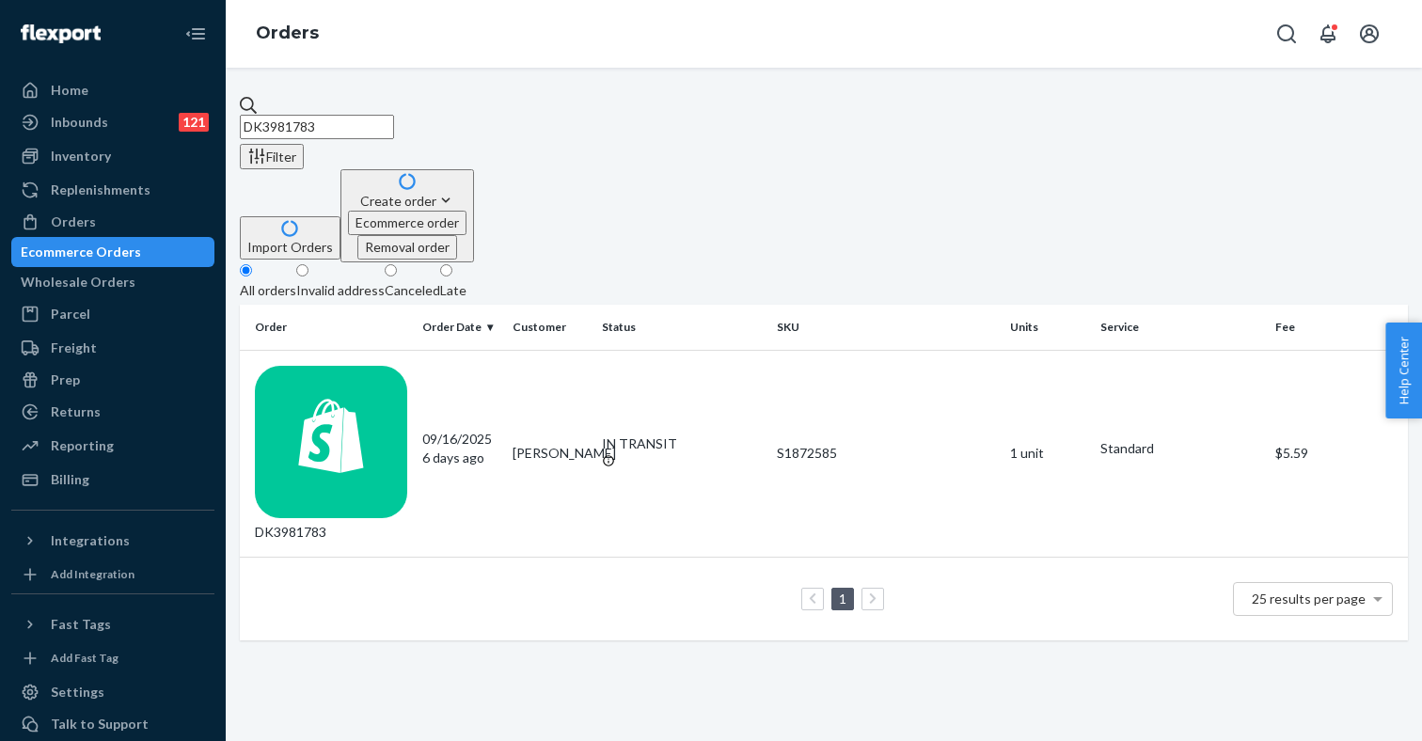
click at [325, 120] on input "DK3981783" at bounding box center [317, 127] width 154 height 24
paste input "1ZV58C181323016869"
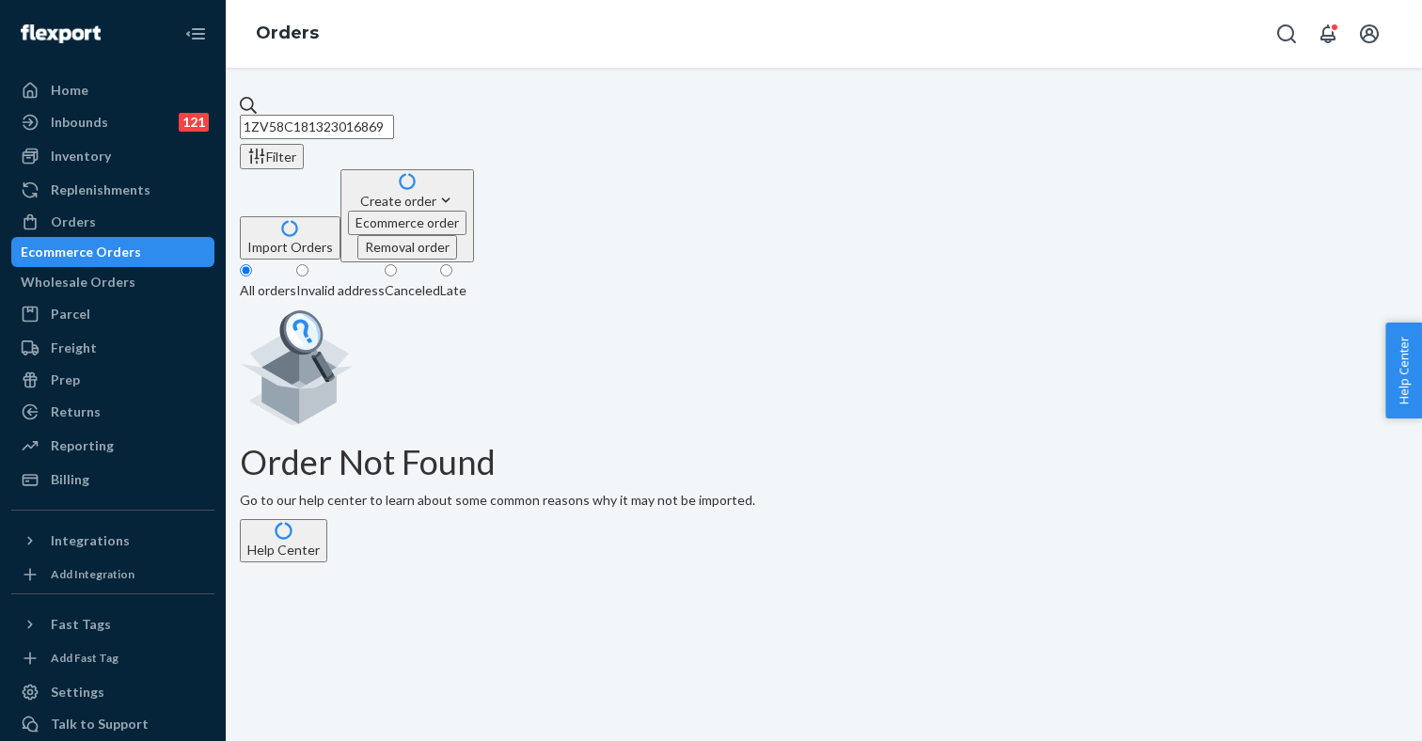
type input "1ZV58C181323016869"
click at [362, 115] on input "1ZV58C181323016869" at bounding box center [317, 127] width 154 height 24
click at [362, 117] on input "1ZV58C181323016869" at bounding box center [317, 127] width 154 height 24
click at [119, 100] on div "Home" at bounding box center [112, 90] width 199 height 26
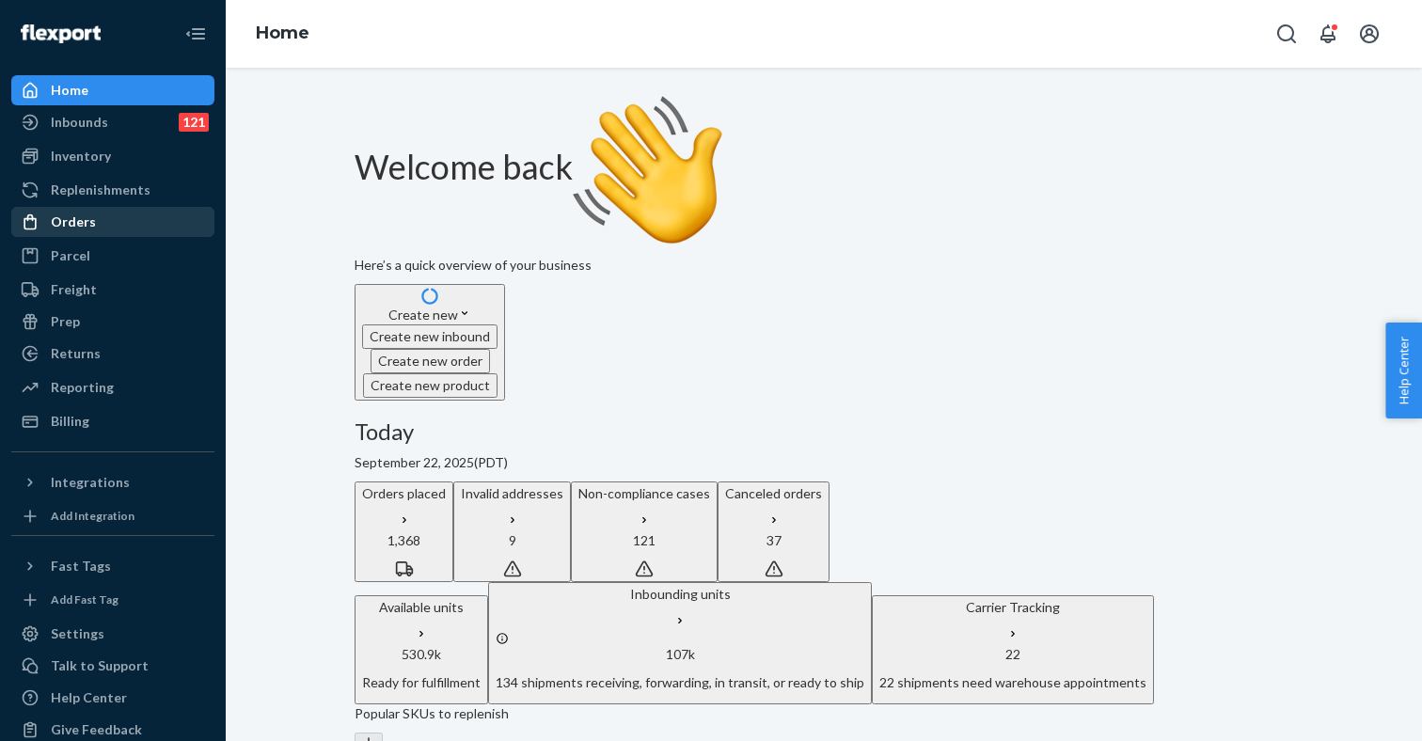
click at [106, 219] on div "Orders" at bounding box center [112, 222] width 199 height 26
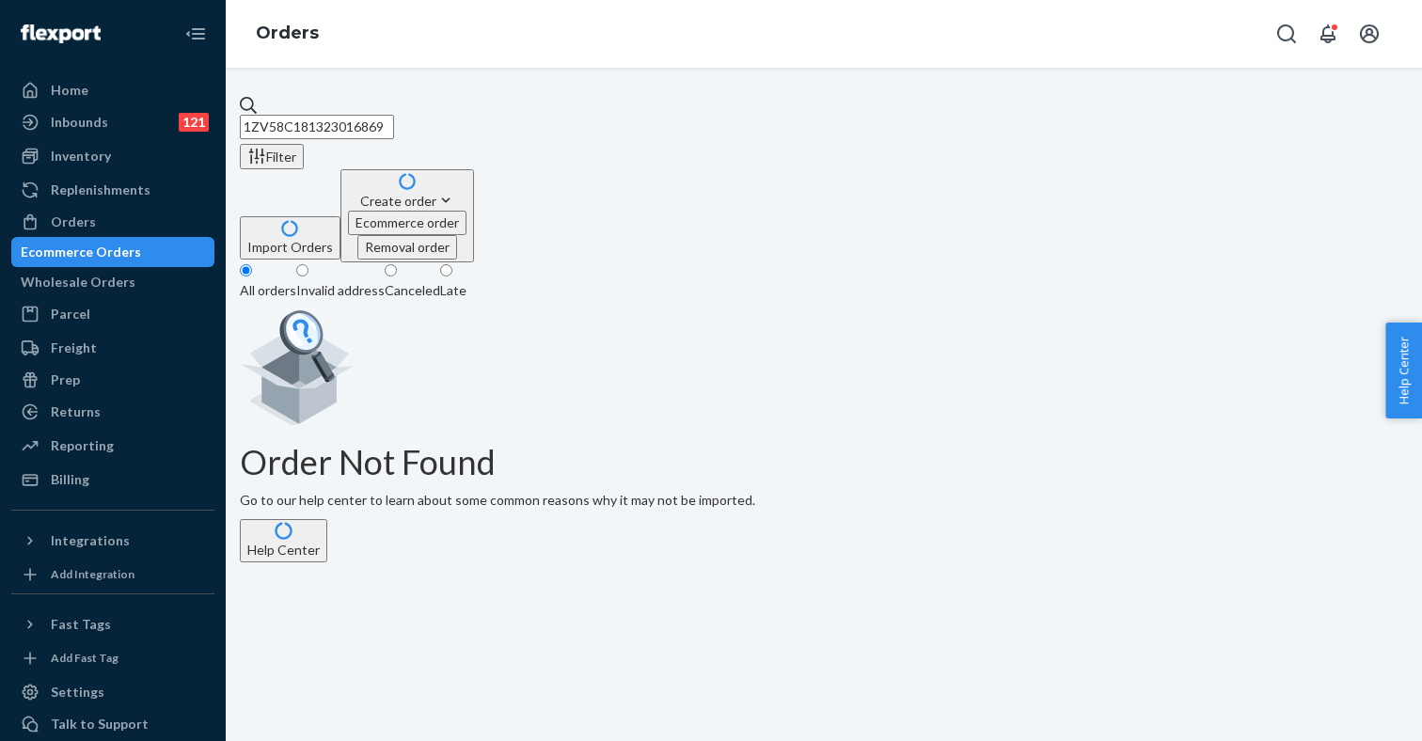
click at [374, 115] on input "1ZV58C181323016869" at bounding box center [317, 127] width 154 height 24
drag, startPoint x: 455, startPoint y: 112, endPoint x: 253, endPoint y: 112, distance: 202.1
click at [253, 112] on div "1ZV58C181323016869 Filter Import Orders Create order Ecommerce order Removal or…" at bounding box center [824, 329] width 1168 height 466
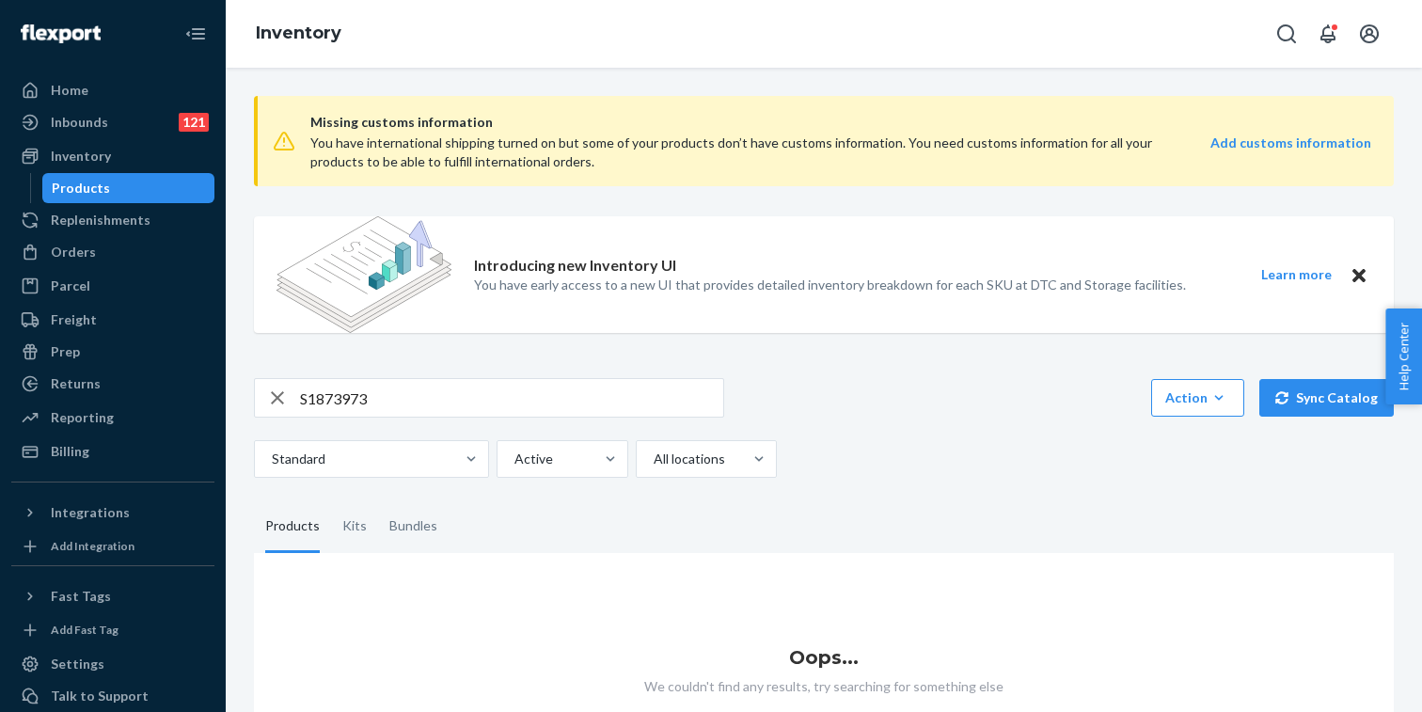
click at [1358, 277] on icon "Close" at bounding box center [1358, 275] width 13 height 13
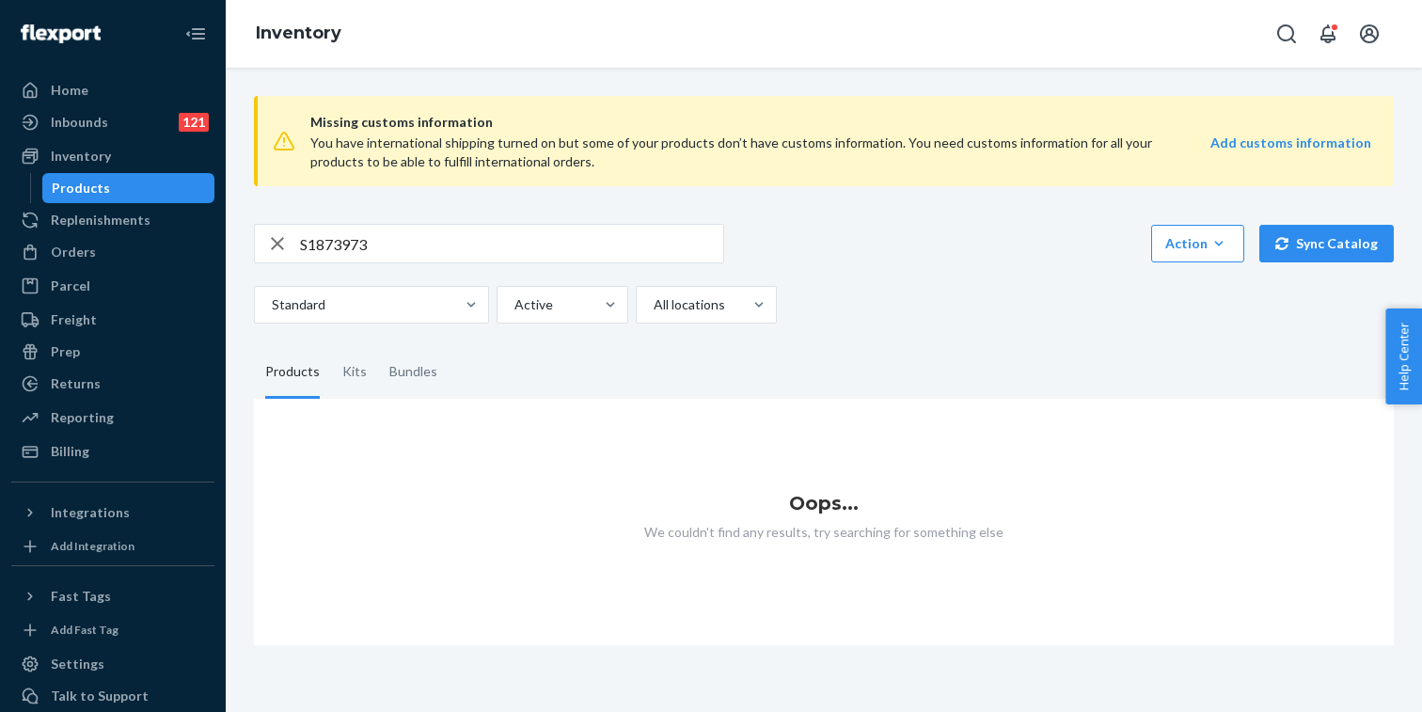
click at [329, 238] on input "S1873973" at bounding box center [511, 244] width 423 height 38
